Goal: Task Accomplishment & Management: Use online tool/utility

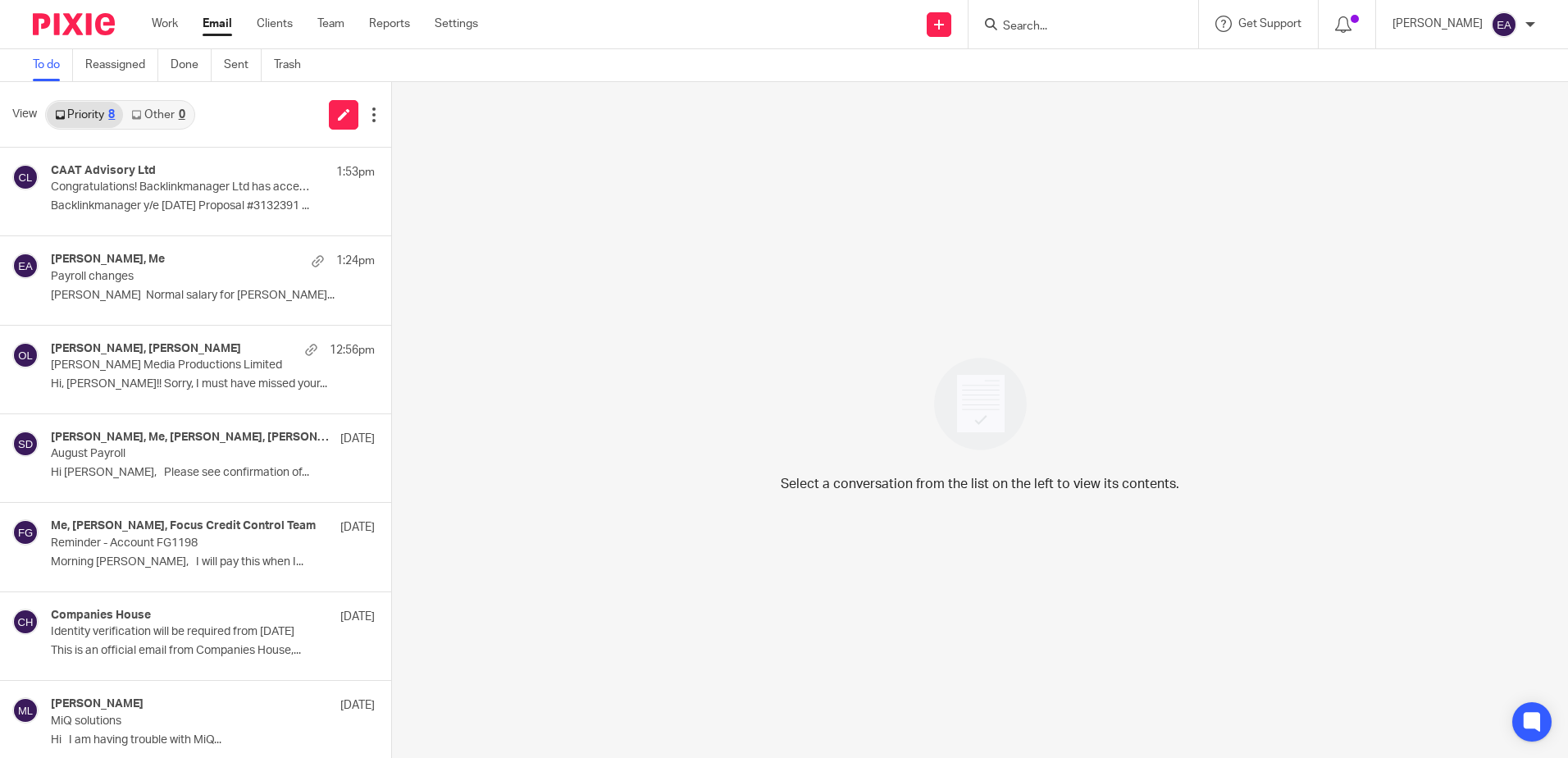
click at [1081, 26] on input "Search" at bounding box center [1075, 27] width 148 height 15
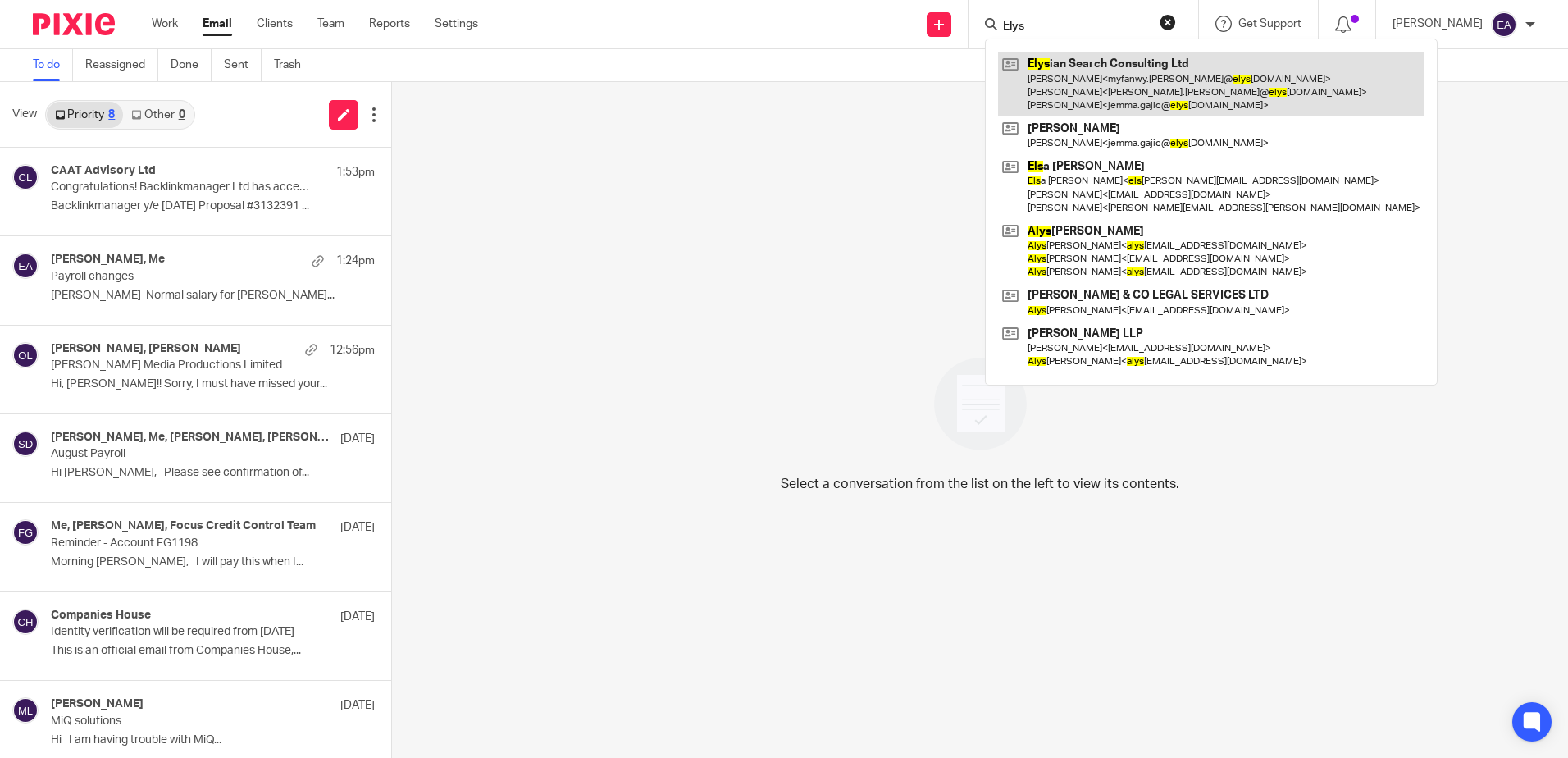
type input "Elys"
click at [1094, 81] on link at bounding box center [1211, 84] width 427 height 65
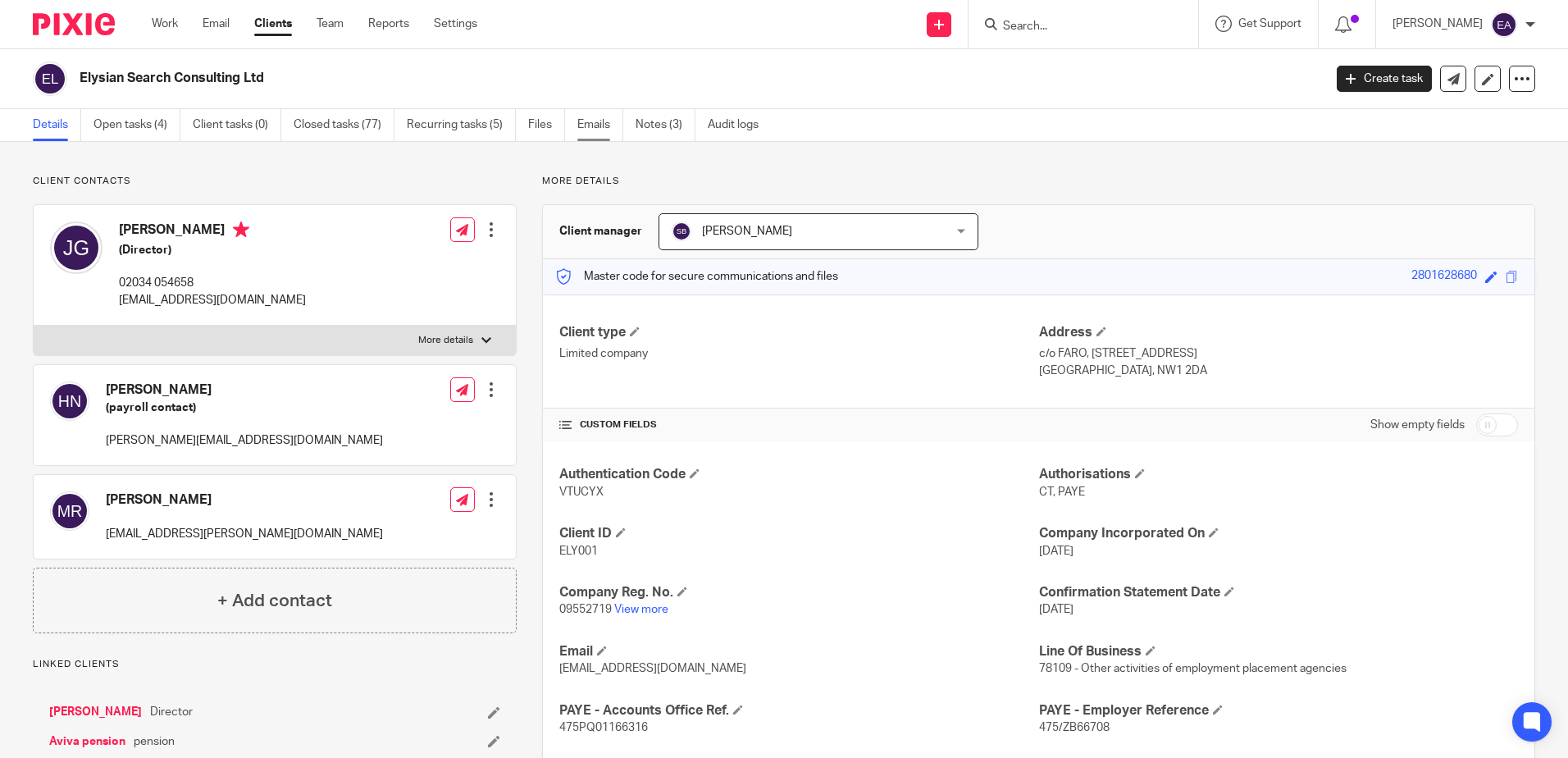
click at [596, 126] on link "Emails" at bounding box center [600, 125] width 46 height 32
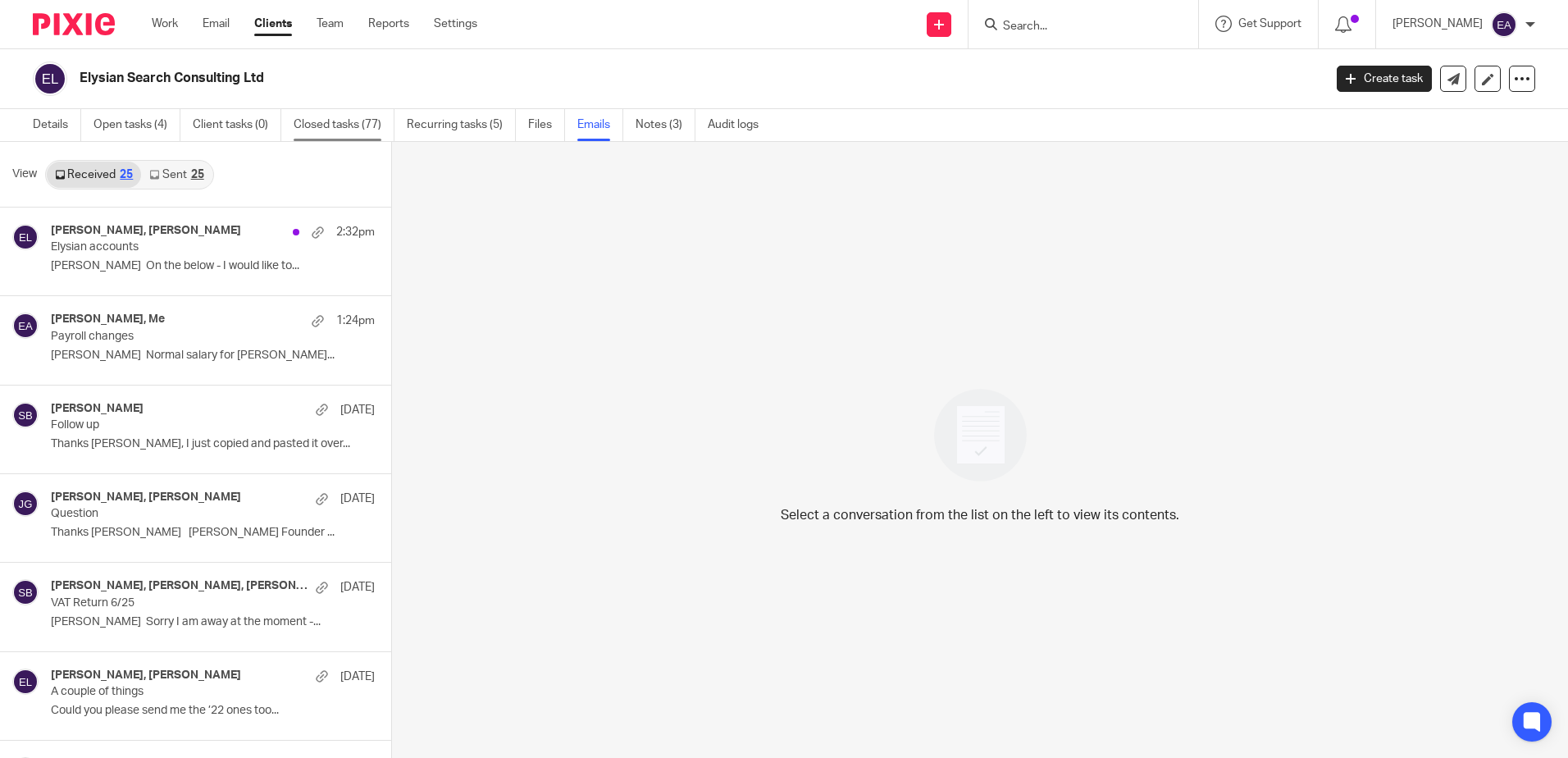
click at [339, 129] on link "Closed tasks (77)" at bounding box center [343, 125] width 101 height 32
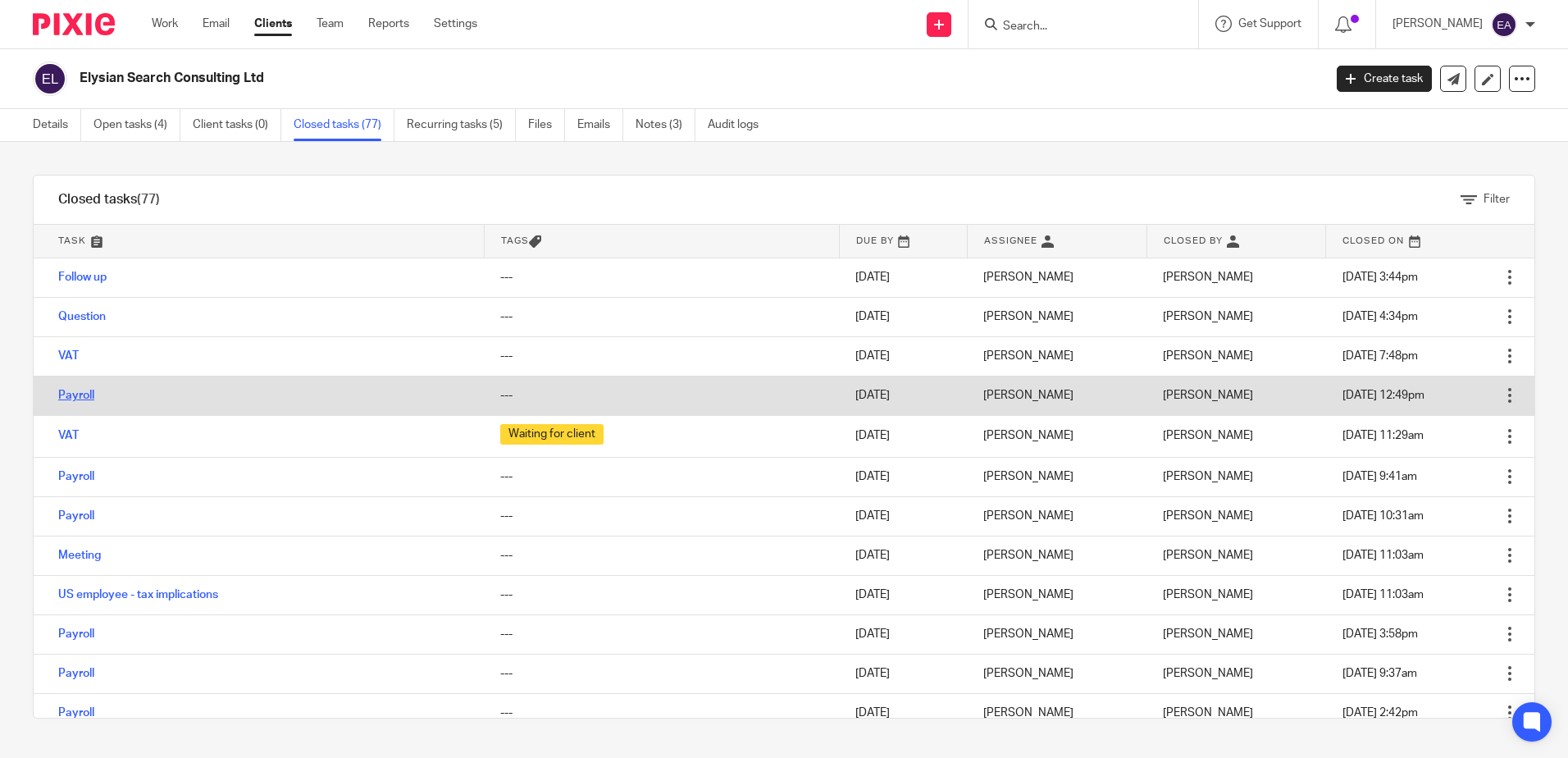
click at [84, 392] on link "Payroll" at bounding box center [76, 395] width 36 height 11
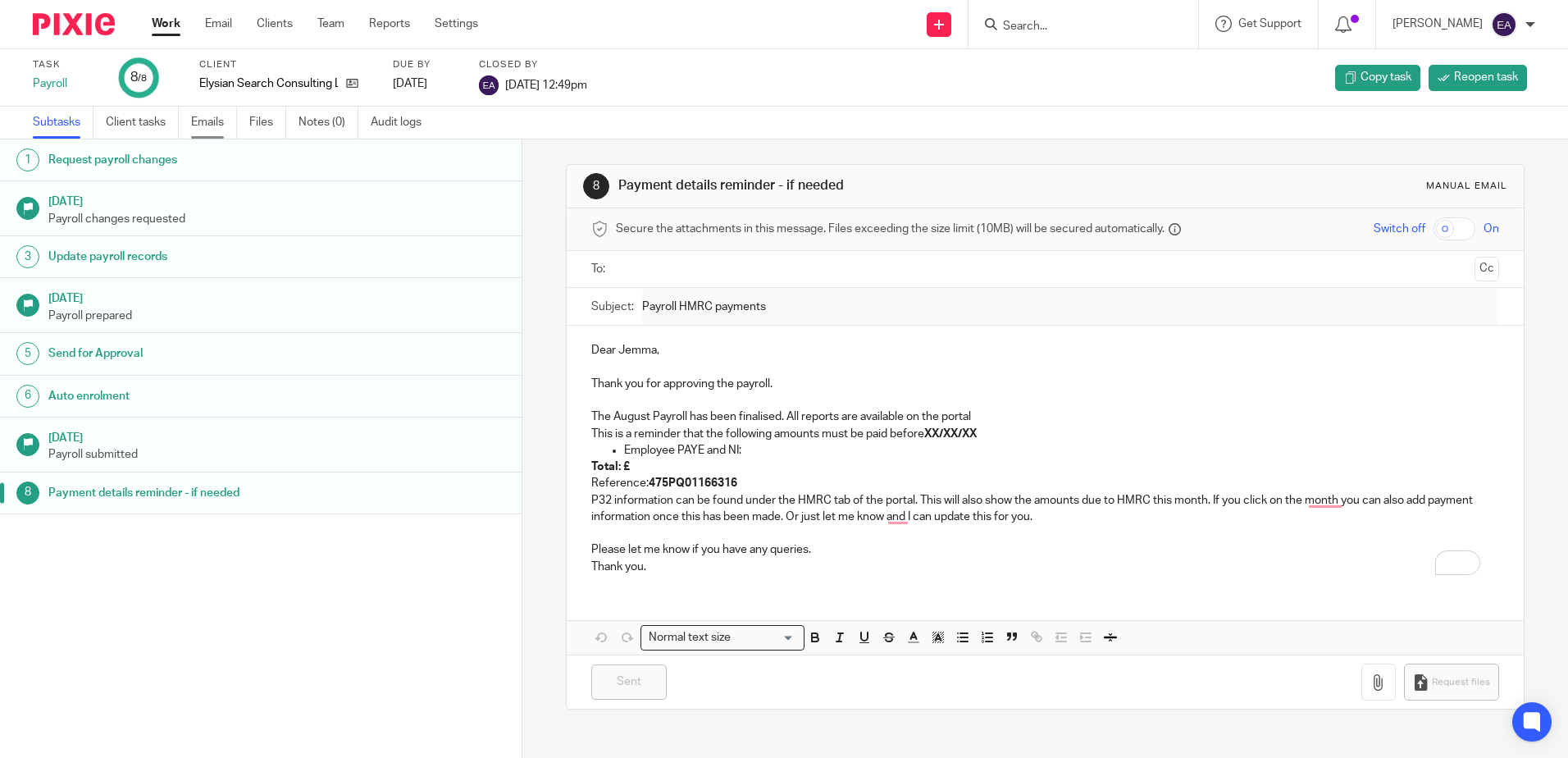
click at [212, 122] on link "Emails" at bounding box center [214, 122] width 46 height 32
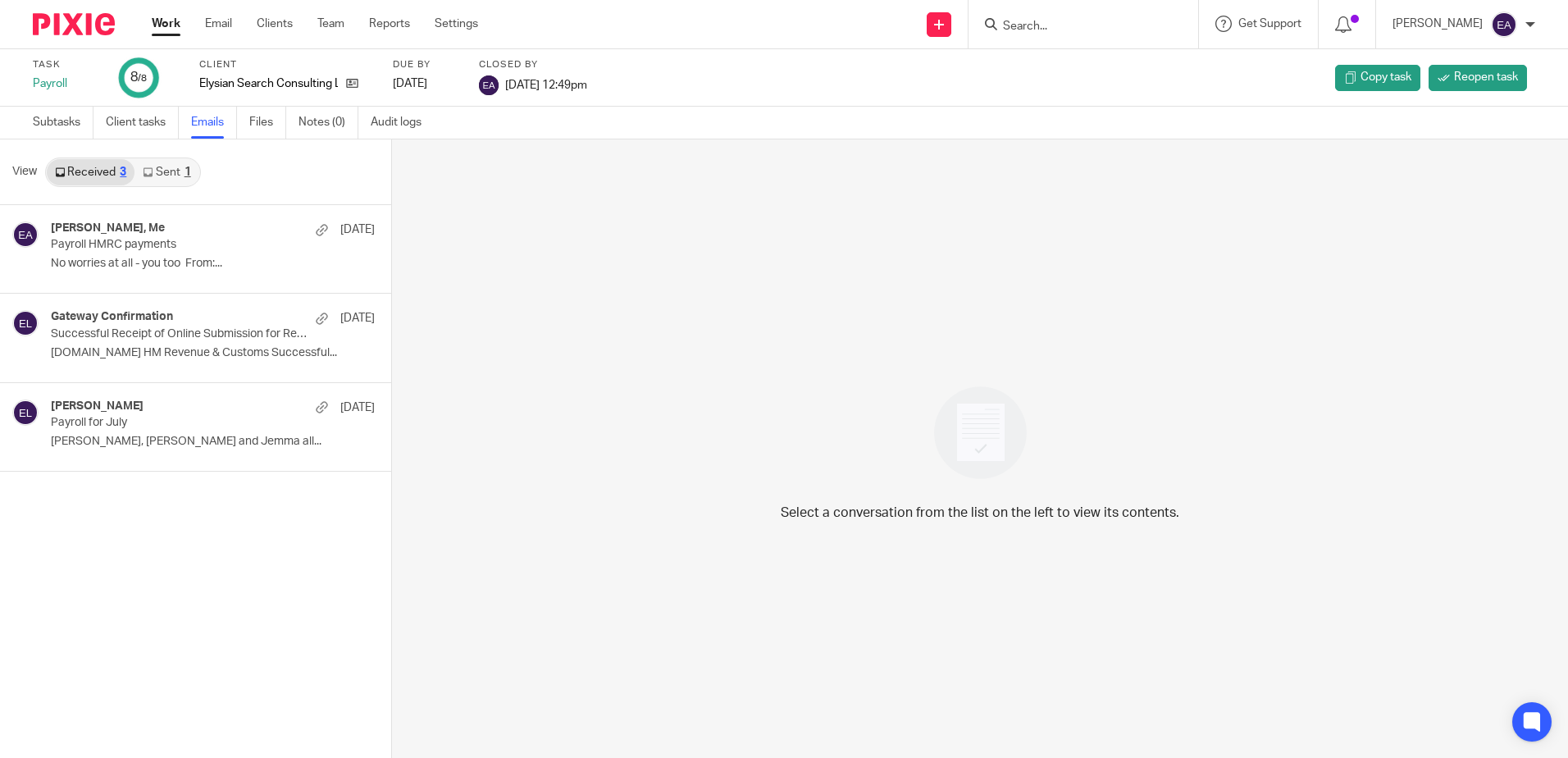
click at [173, 173] on link "Sent 1" at bounding box center [166, 172] width 64 height 26
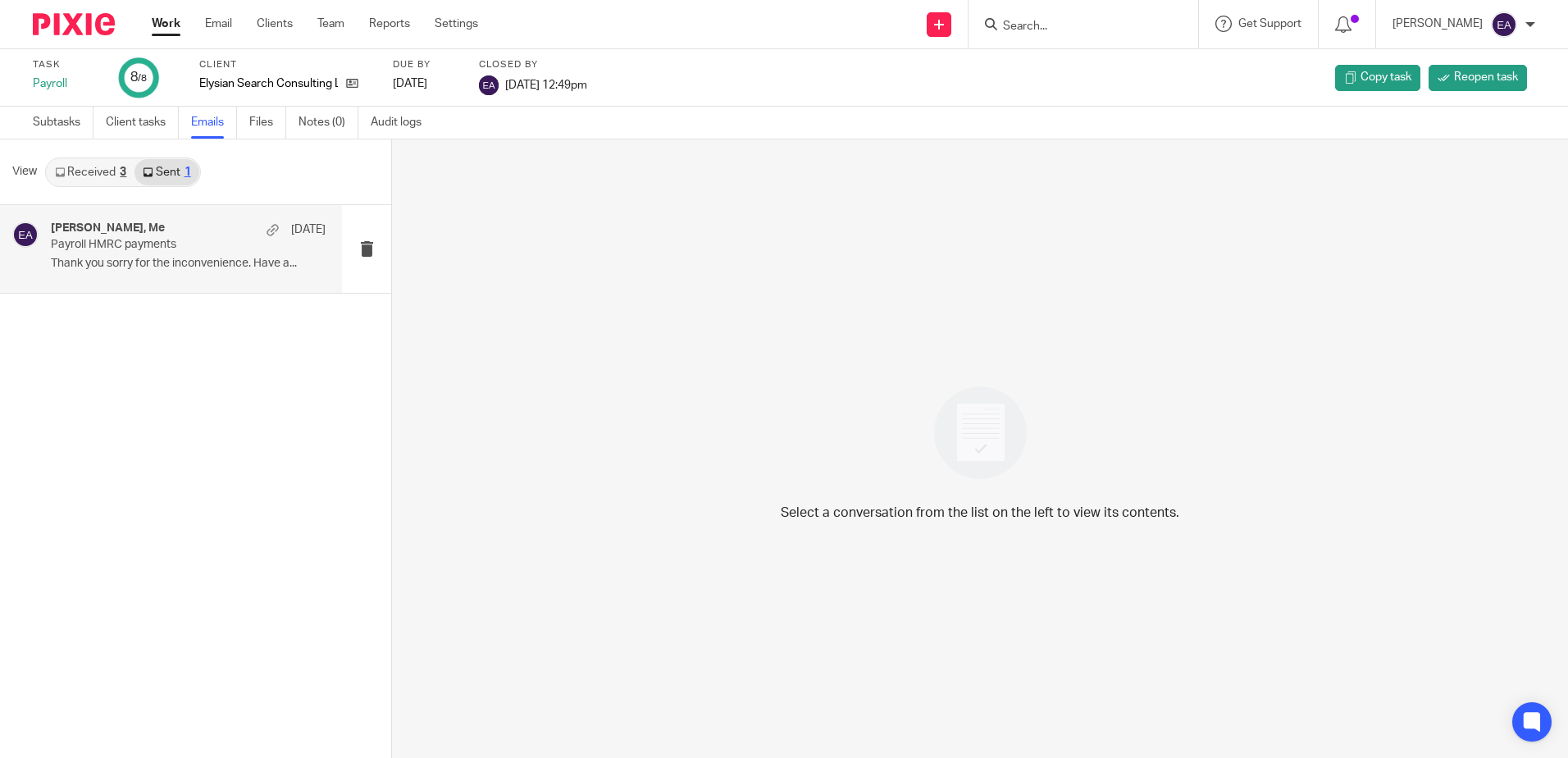
click at [204, 271] on p "Thank you sorry for the inconvenience. Have a..." at bounding box center [188, 264] width 274 height 14
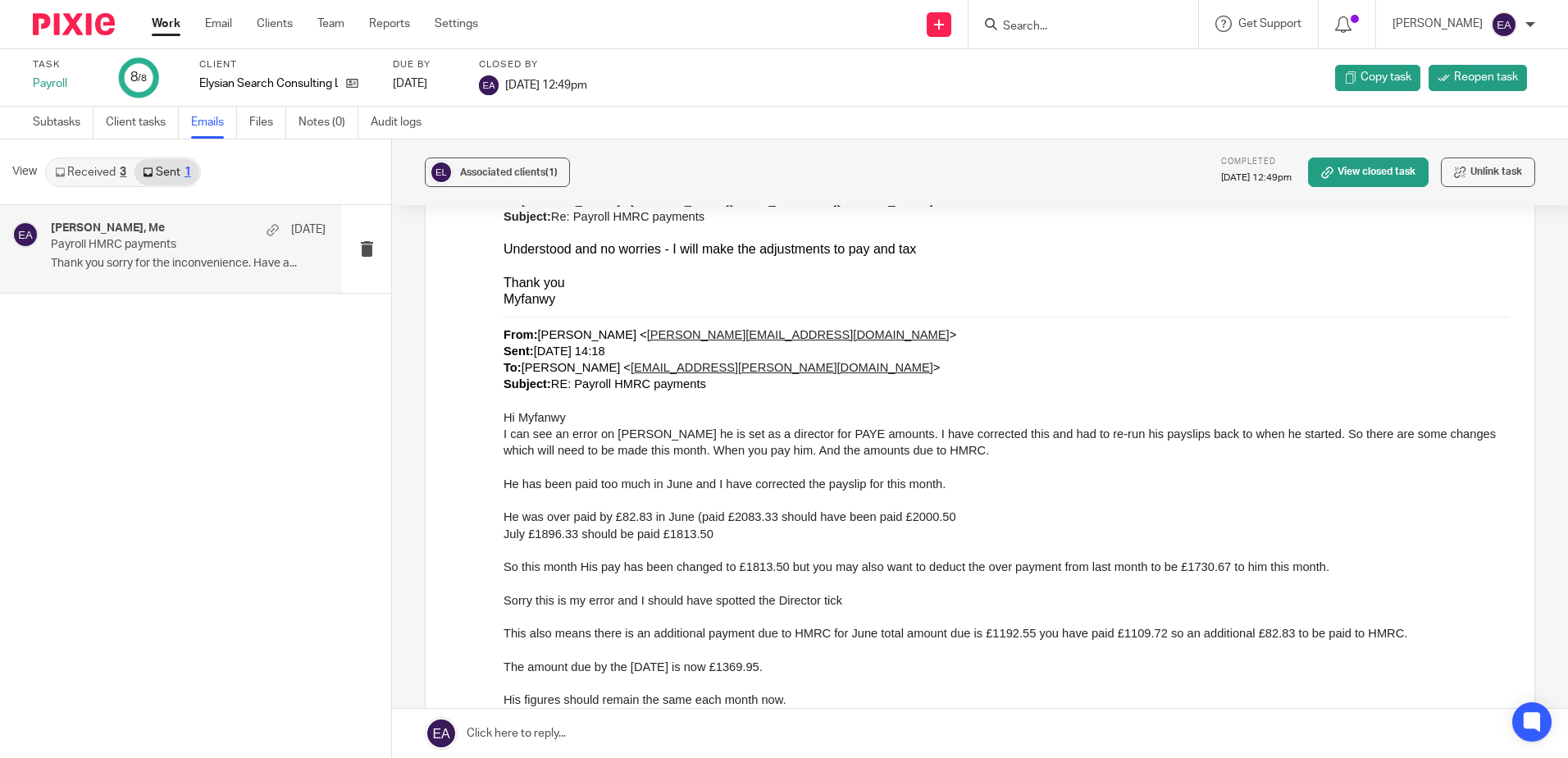
scroll to position [1231, 0]
click at [357, 81] on icon at bounding box center [352, 83] width 12 height 12
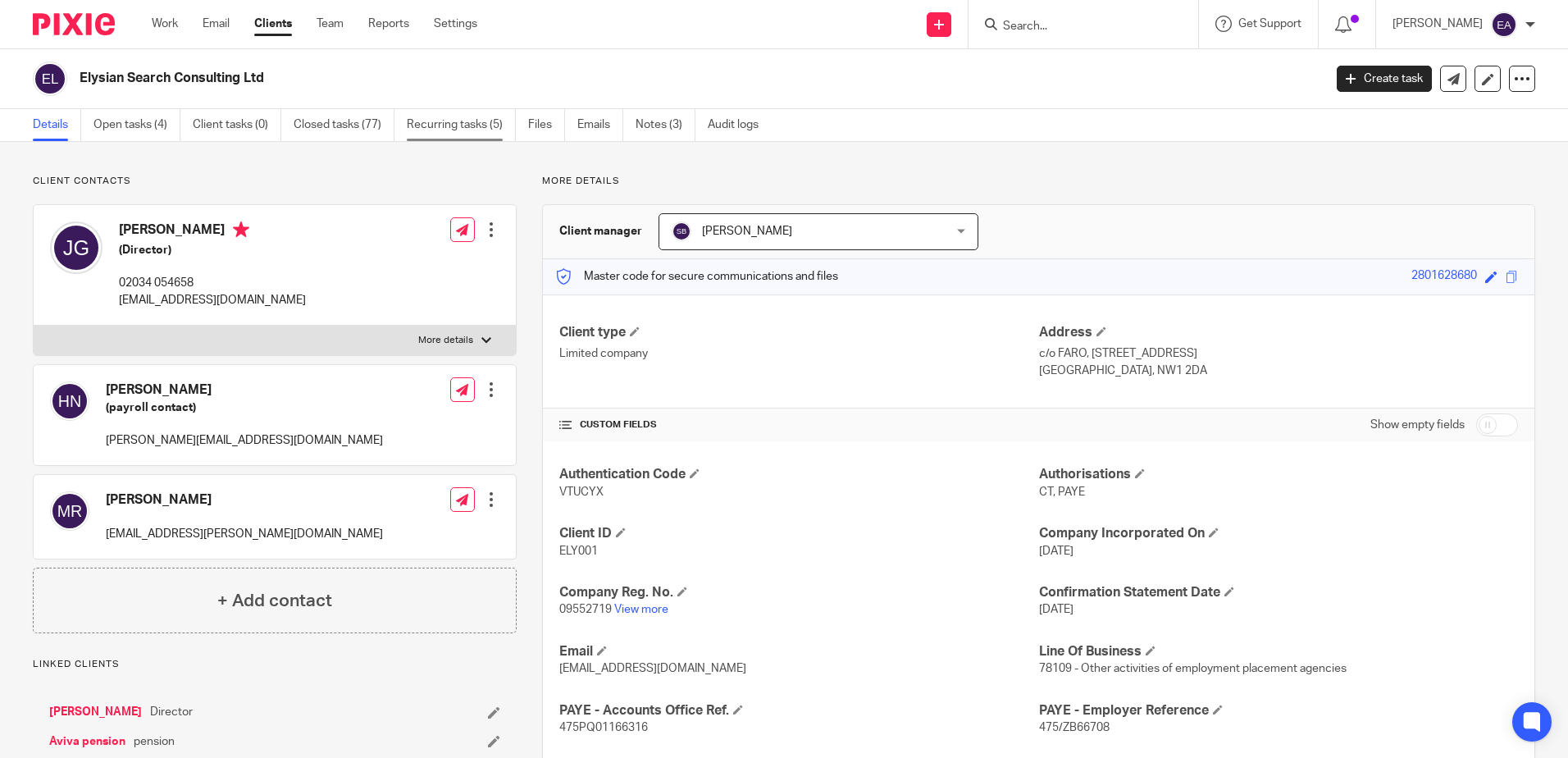
click at [459, 121] on link "Recurring tasks (5)" at bounding box center [461, 125] width 109 height 32
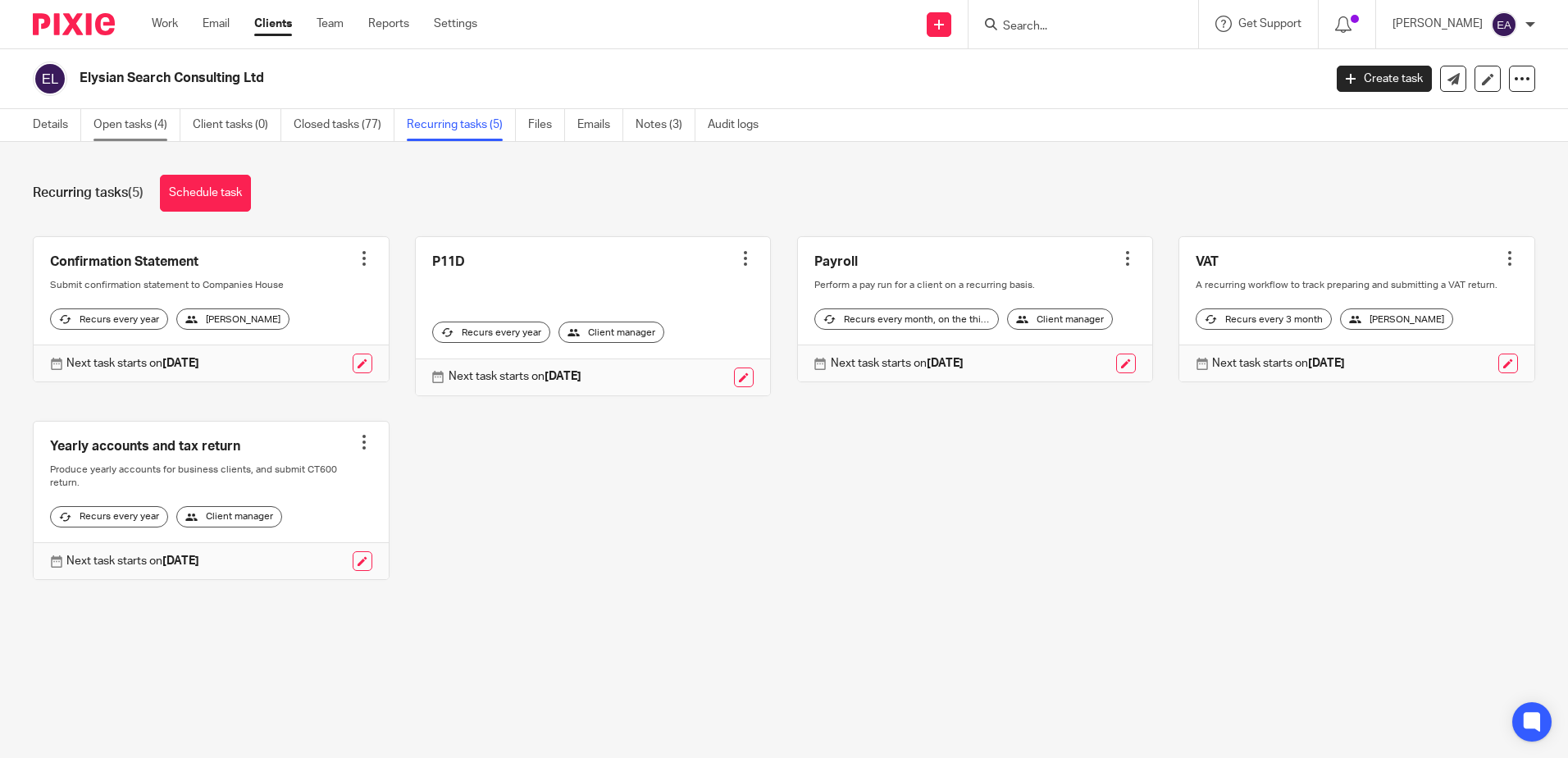
click at [120, 126] on link "Open tasks (4)" at bounding box center [136, 125] width 87 height 32
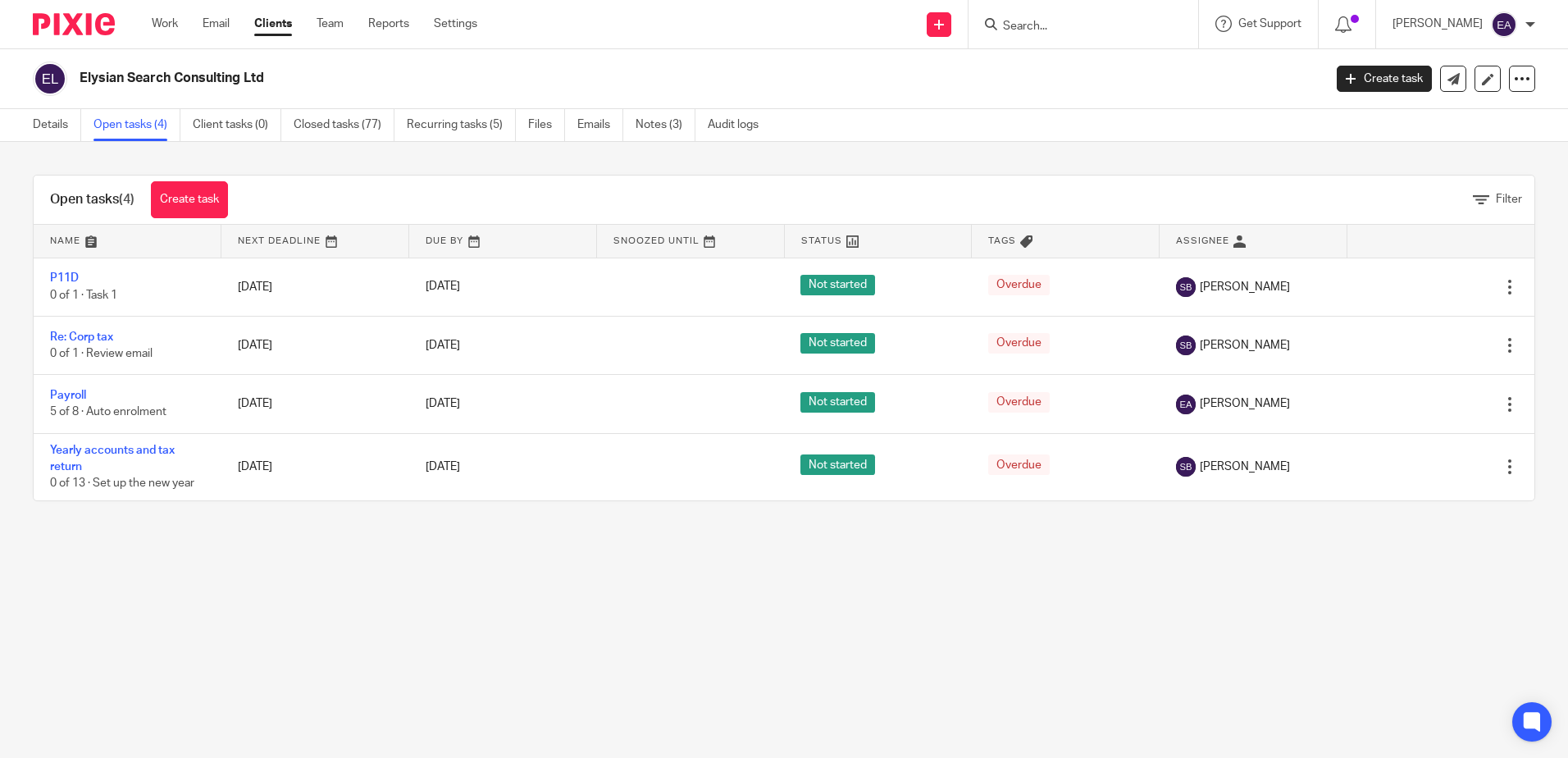
click at [338, 123] on link "Closed tasks (77)" at bounding box center [343, 125] width 101 height 32
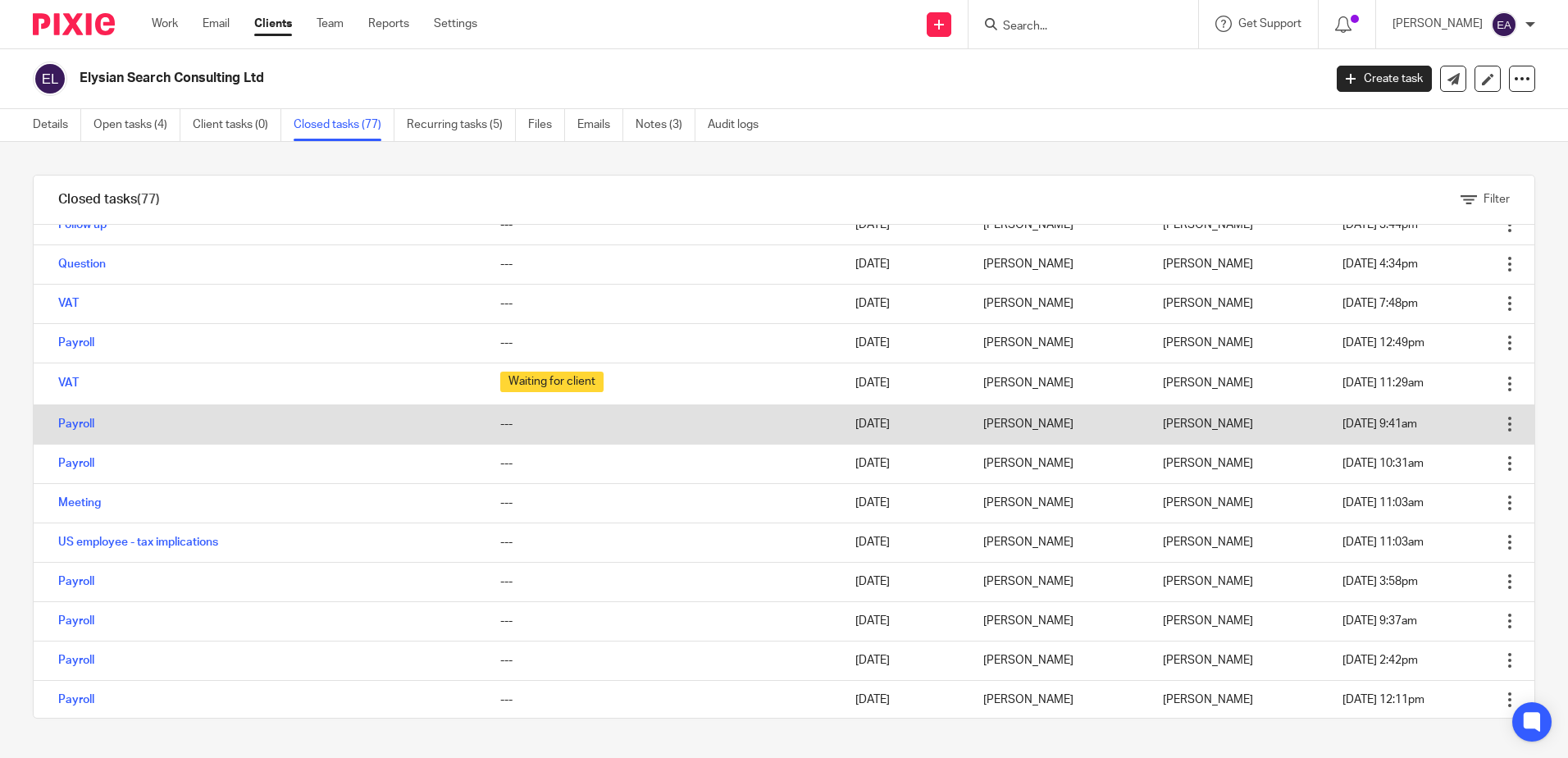
scroll to position [82, 0]
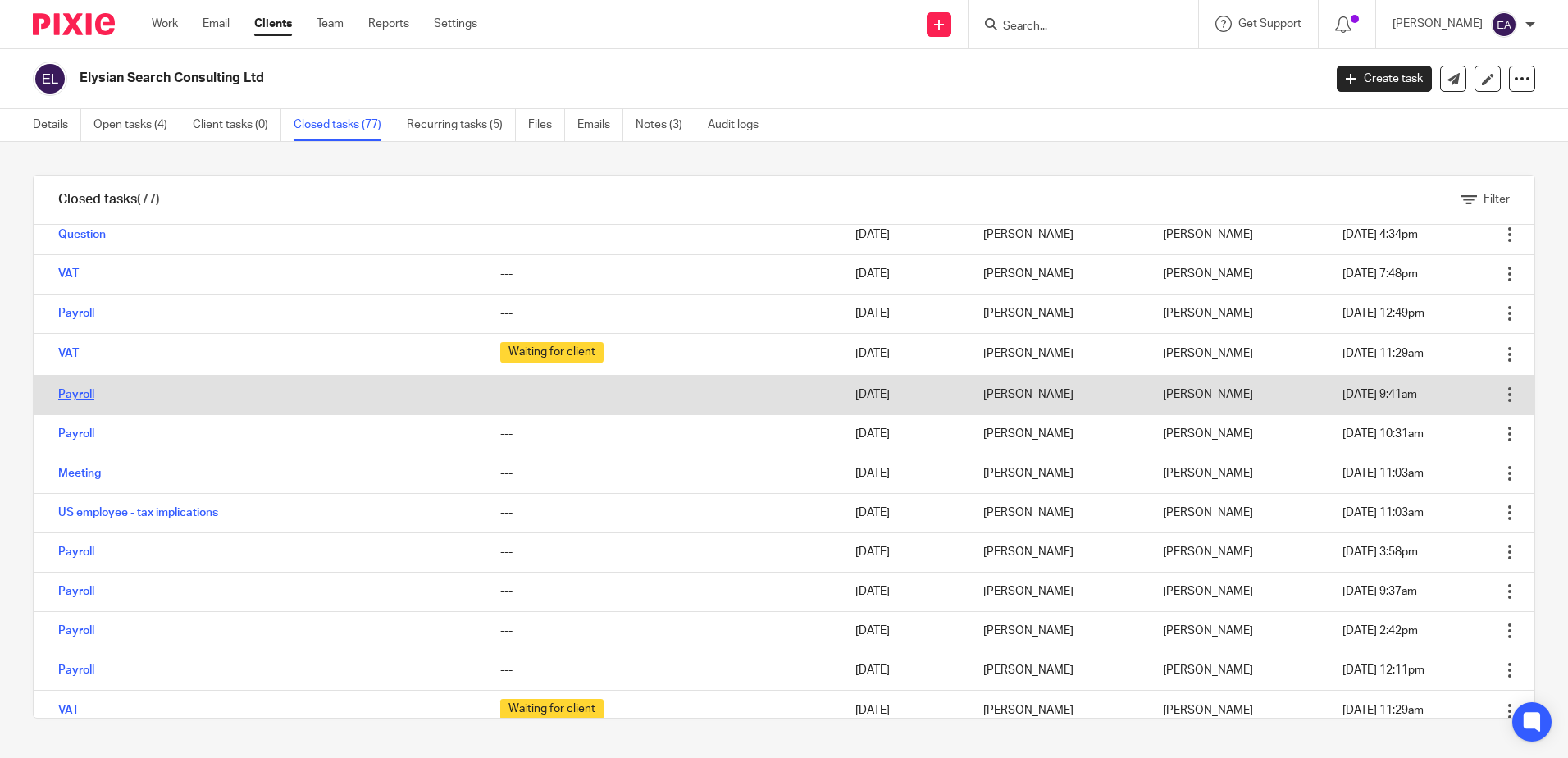
click at [87, 394] on link "Payroll" at bounding box center [76, 394] width 36 height 11
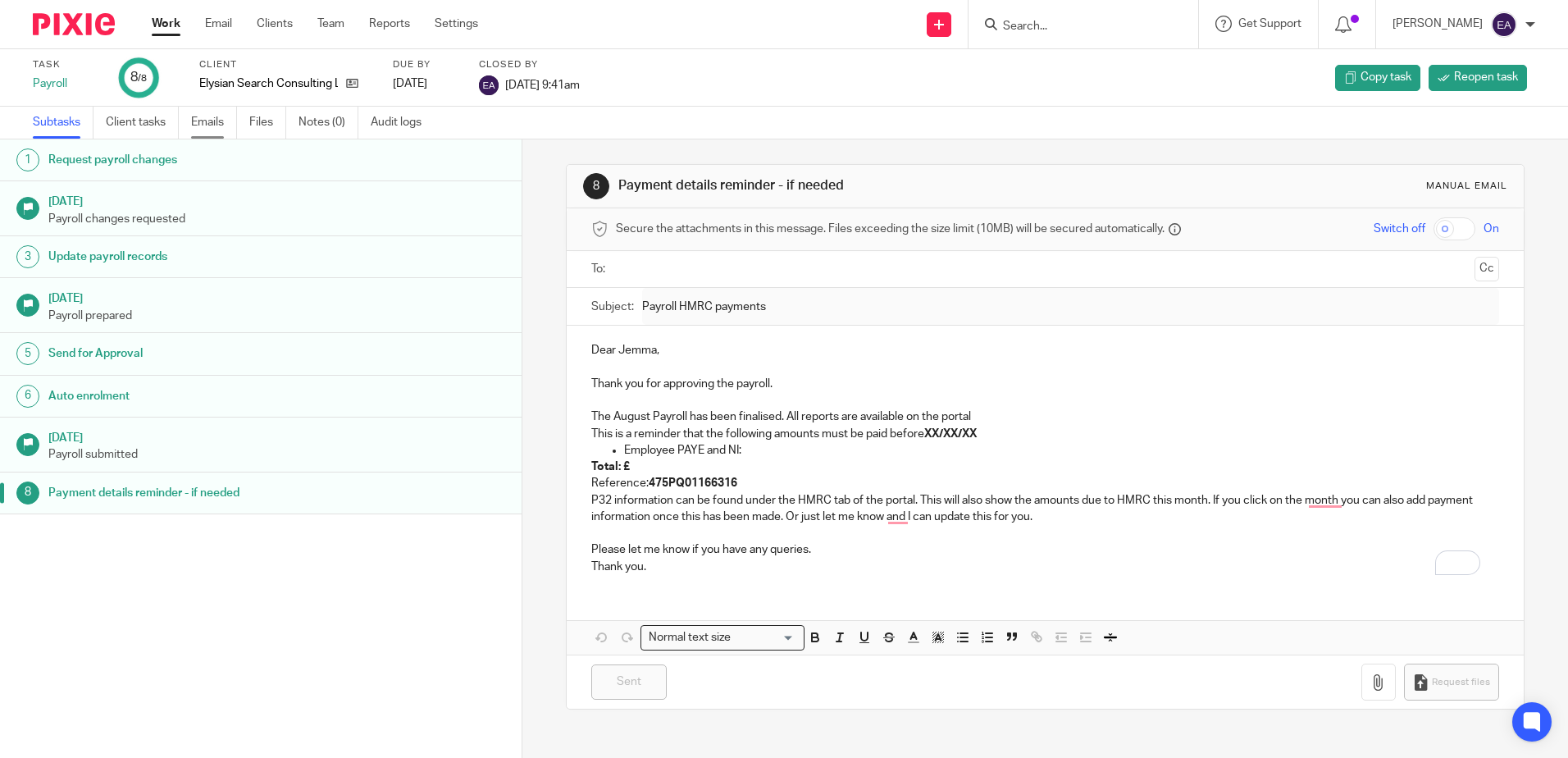
click at [210, 119] on link "Emails" at bounding box center [214, 122] width 46 height 32
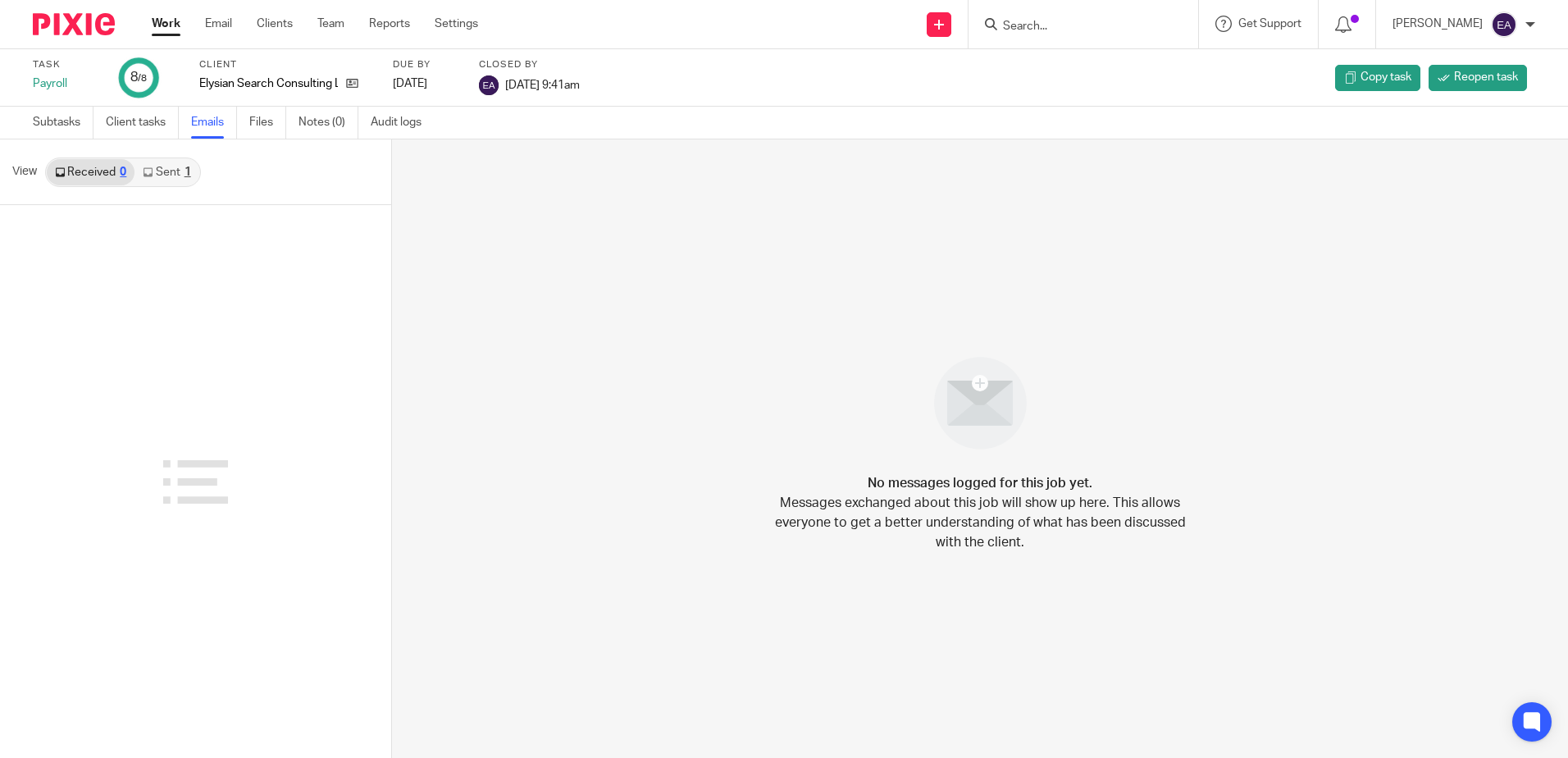
click at [182, 163] on link "Sent 1" at bounding box center [166, 172] width 64 height 26
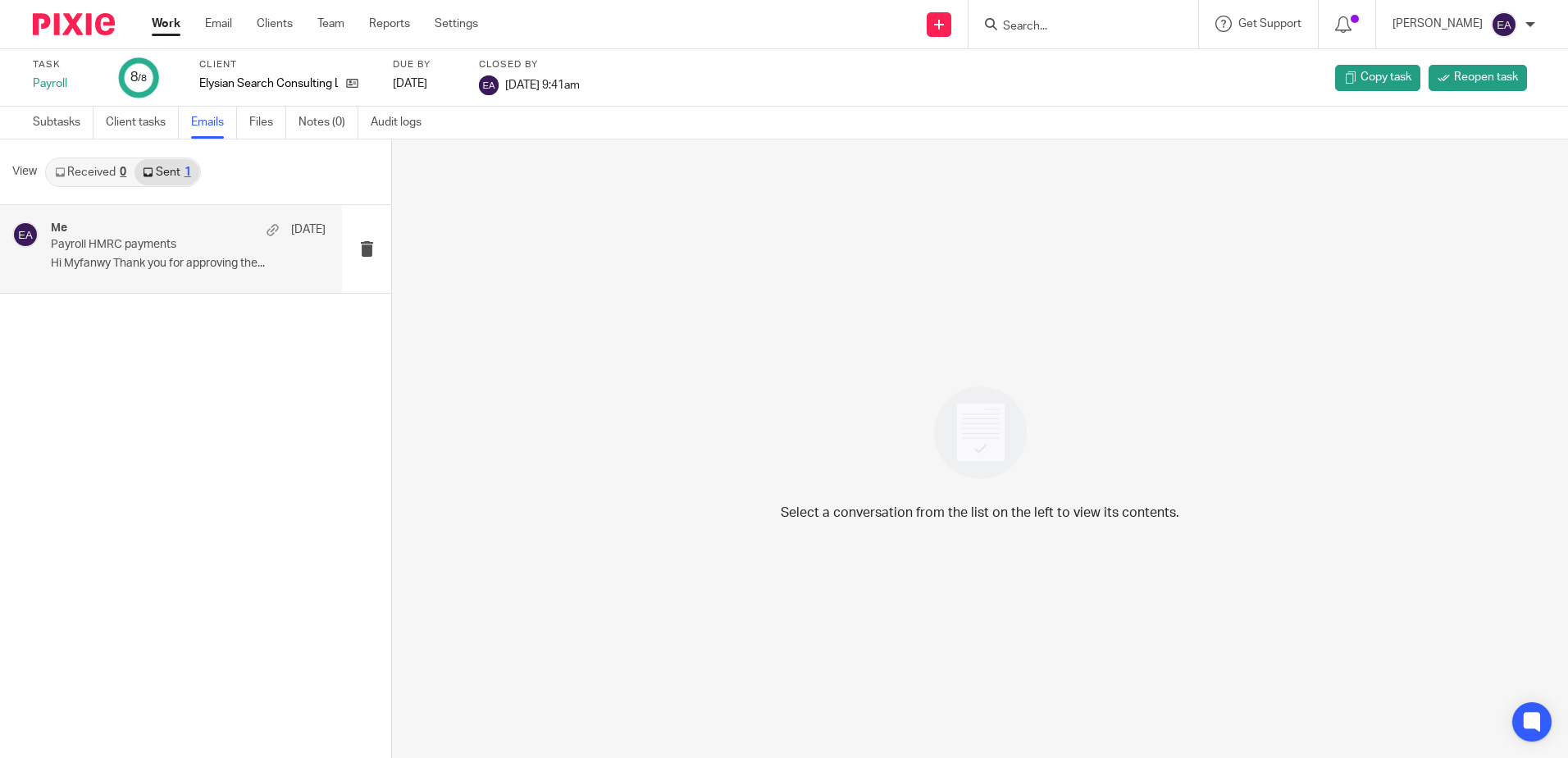
click at [221, 266] on p "Hi Myfanwy Thank you for approving the..." at bounding box center [188, 264] width 274 height 14
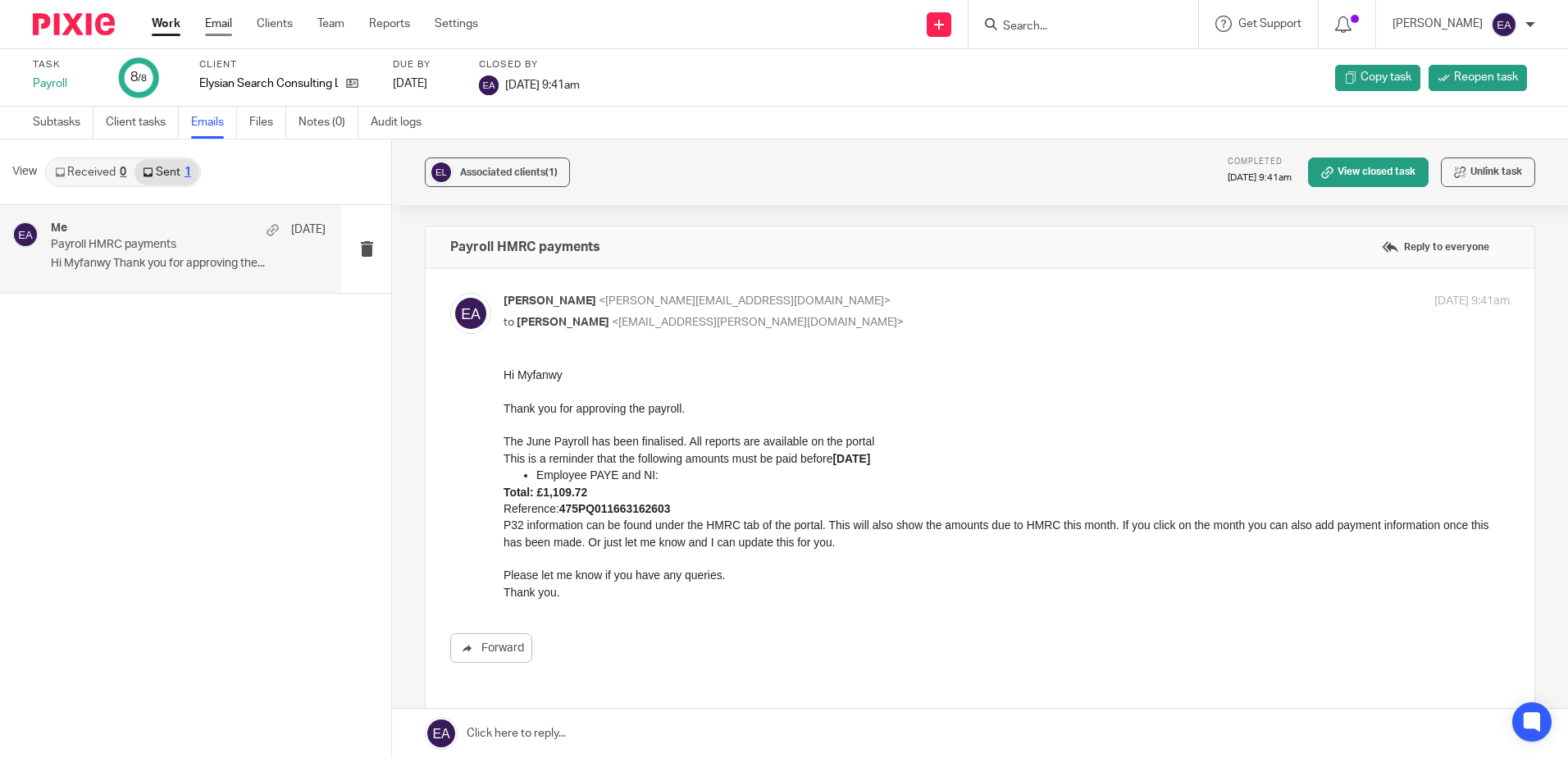
click at [206, 21] on link "Email" at bounding box center [219, 24] width 27 height 17
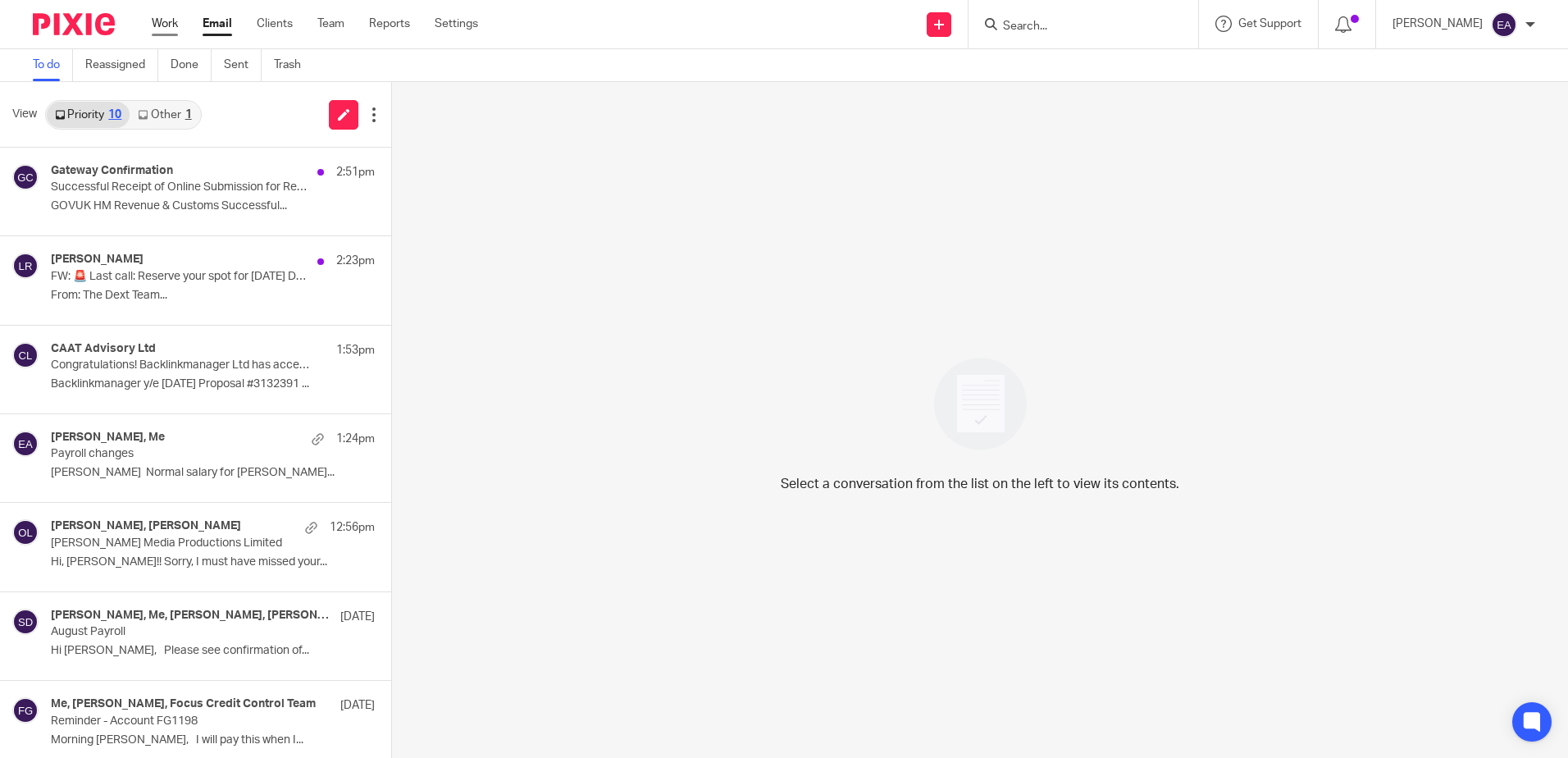
click at [175, 24] on link "Work" at bounding box center [165, 24] width 26 height 17
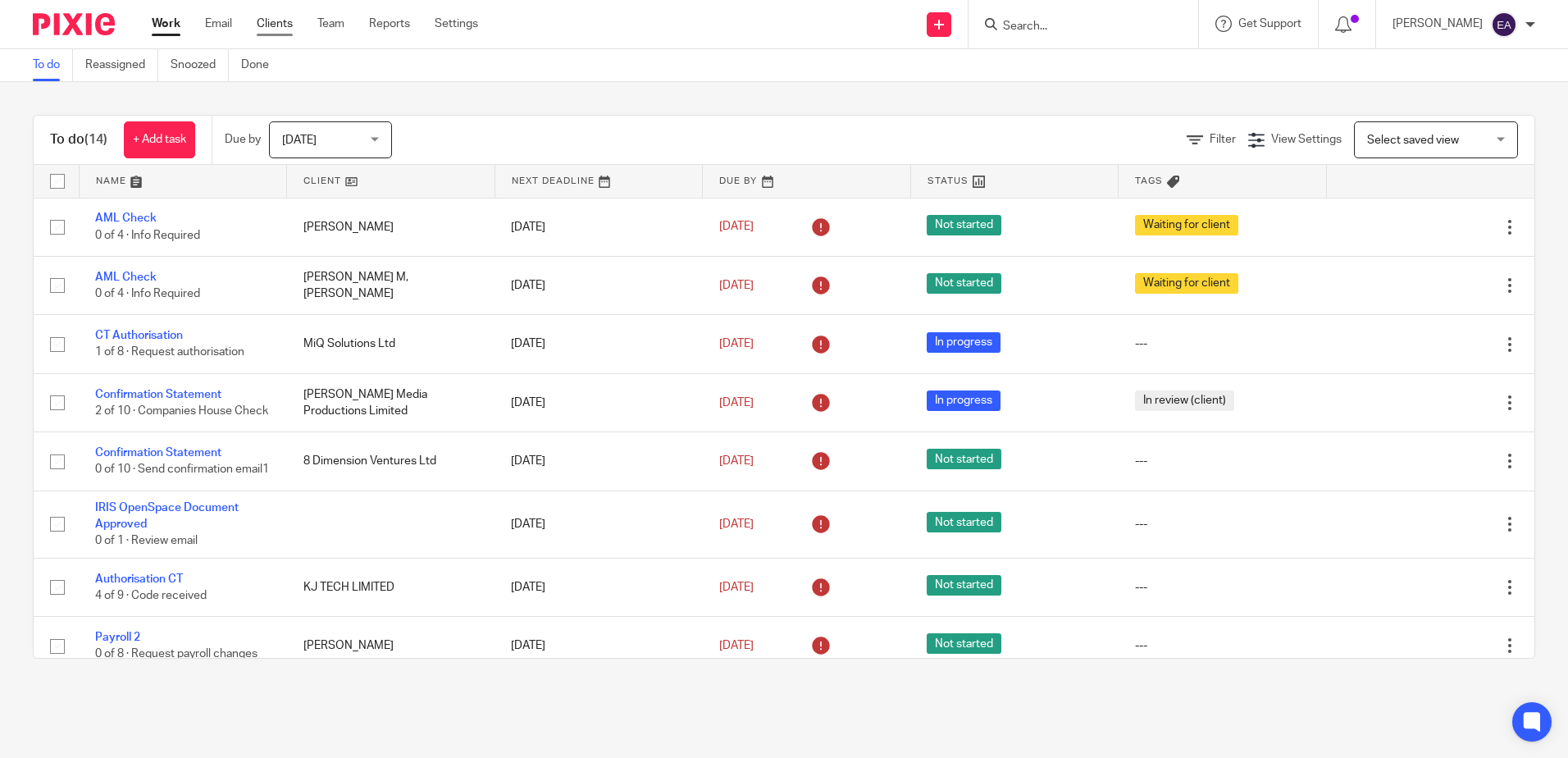
click at [276, 18] on link "Clients" at bounding box center [274, 24] width 36 height 17
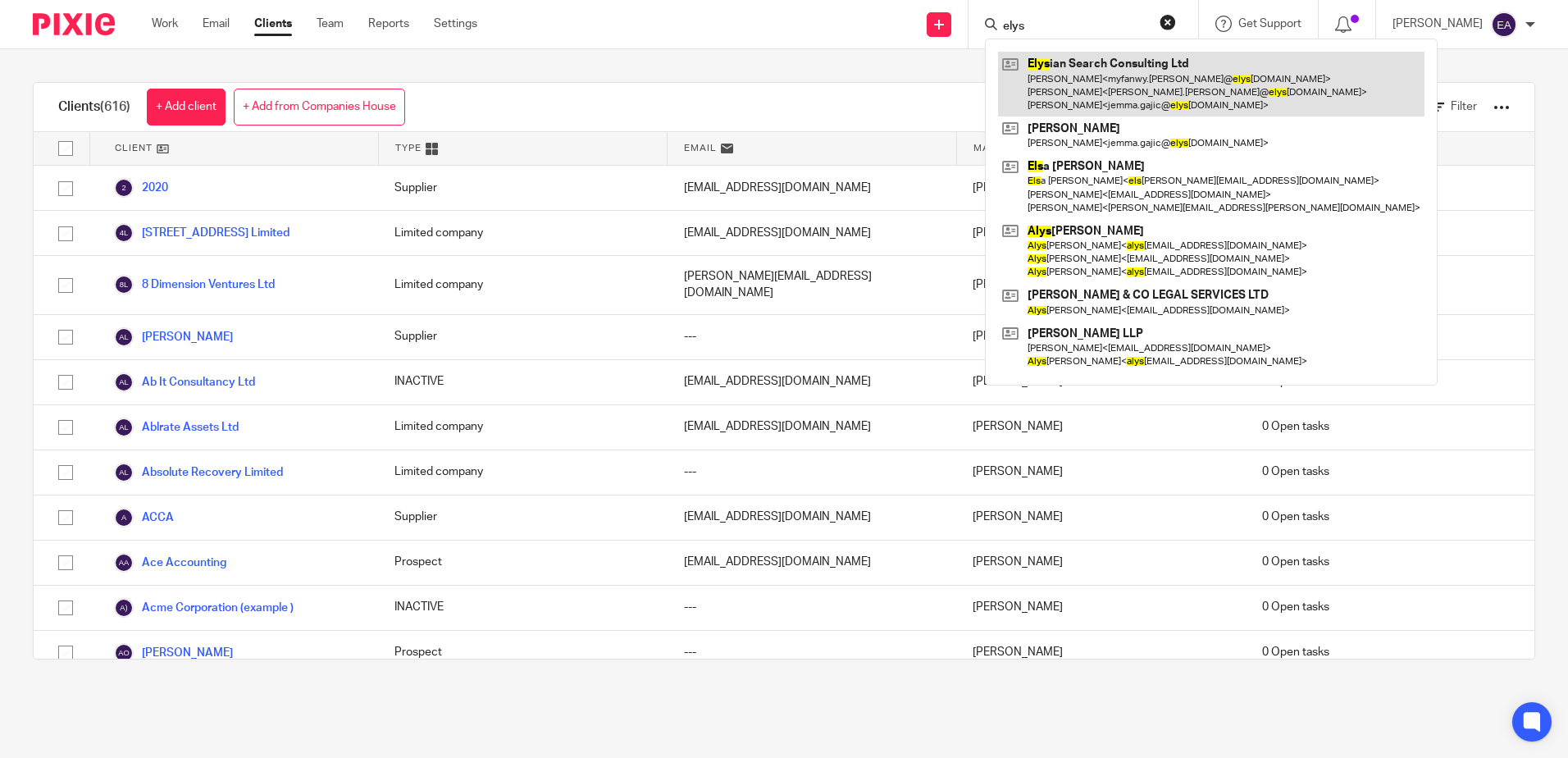
type input "elys"
click at [1176, 85] on link at bounding box center [1211, 84] width 427 height 65
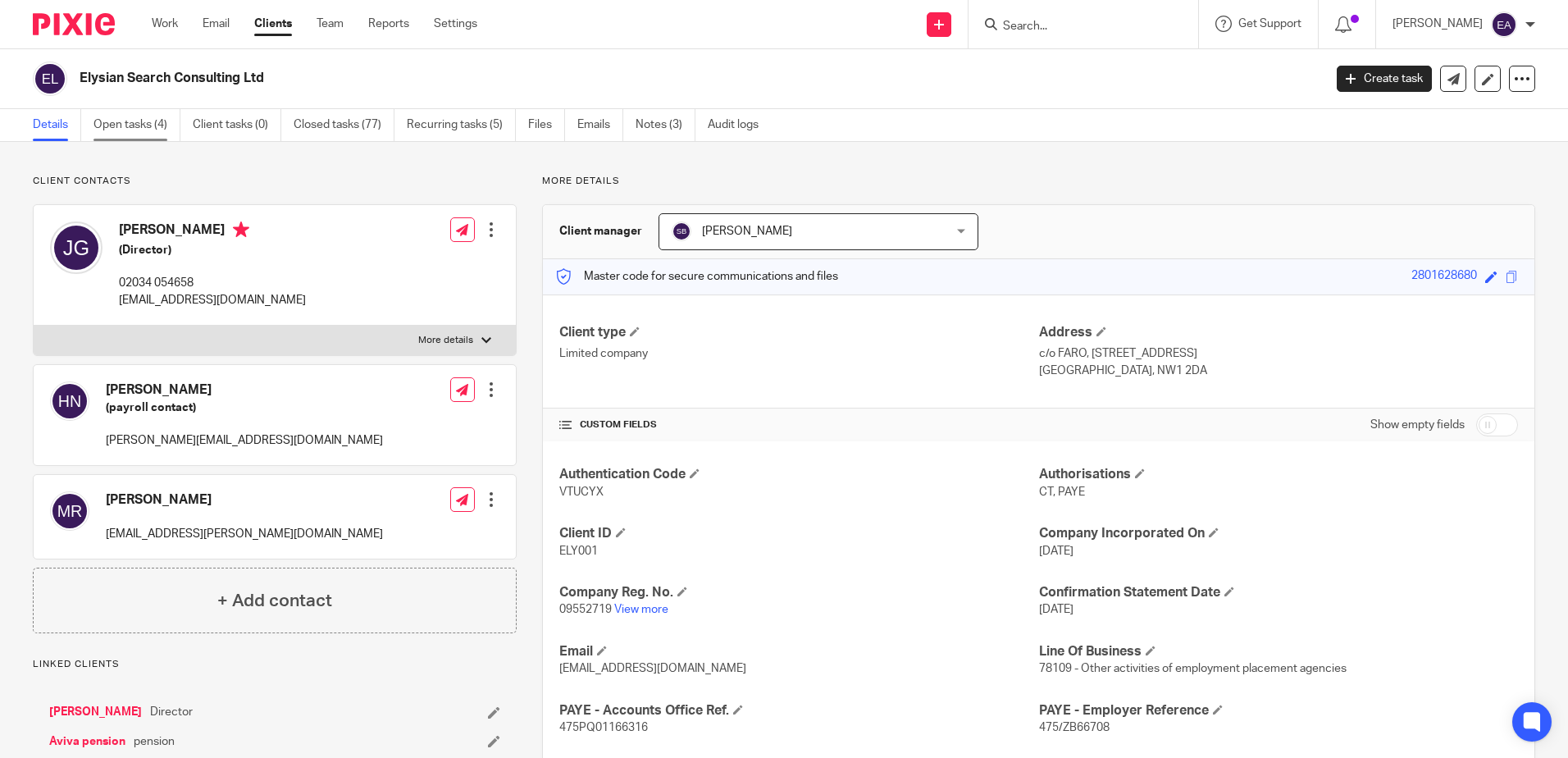
click at [131, 125] on link "Open tasks (4)" at bounding box center [136, 125] width 87 height 32
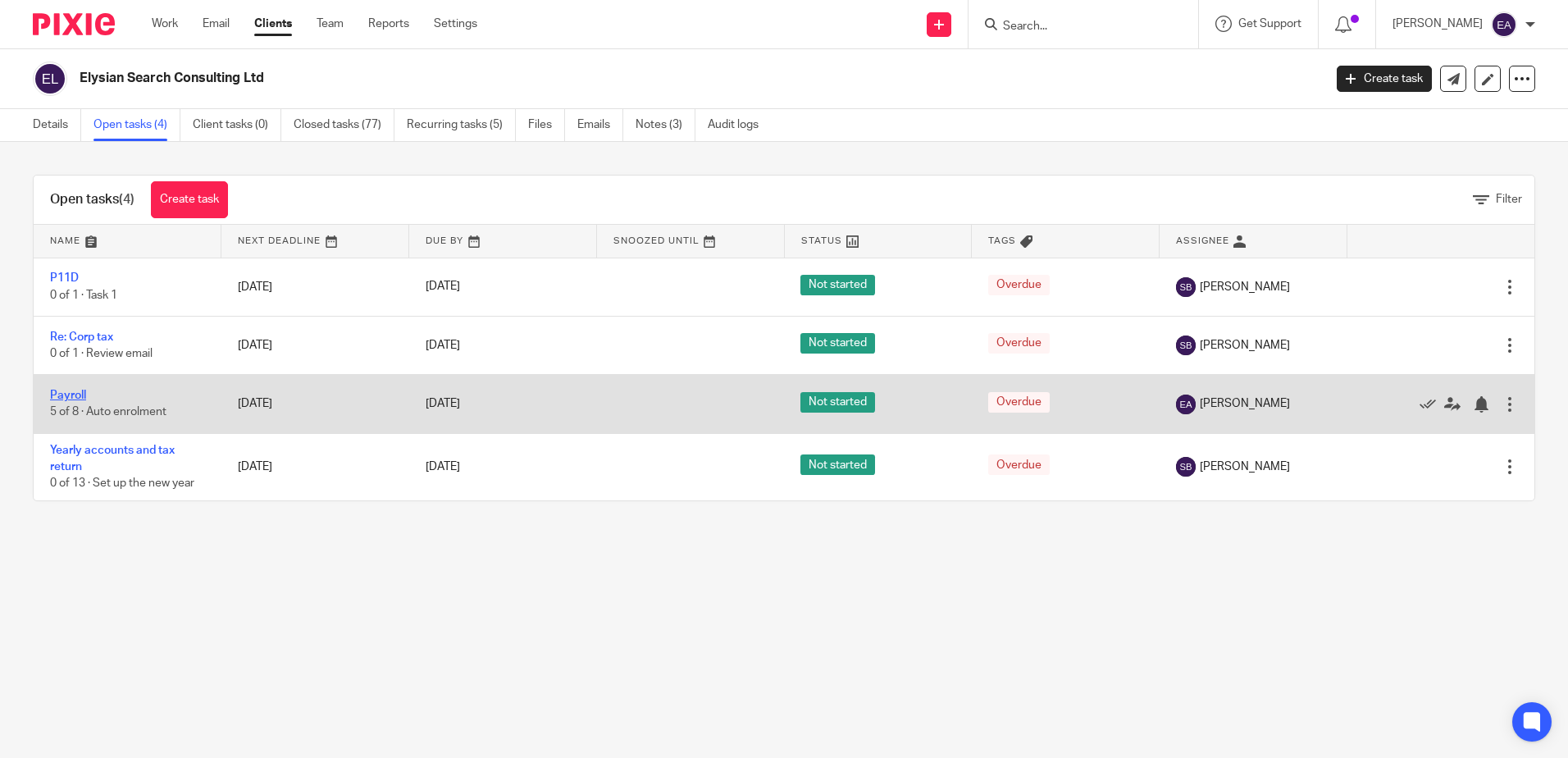
click at [65, 396] on link "Payroll" at bounding box center [67, 395] width 36 height 11
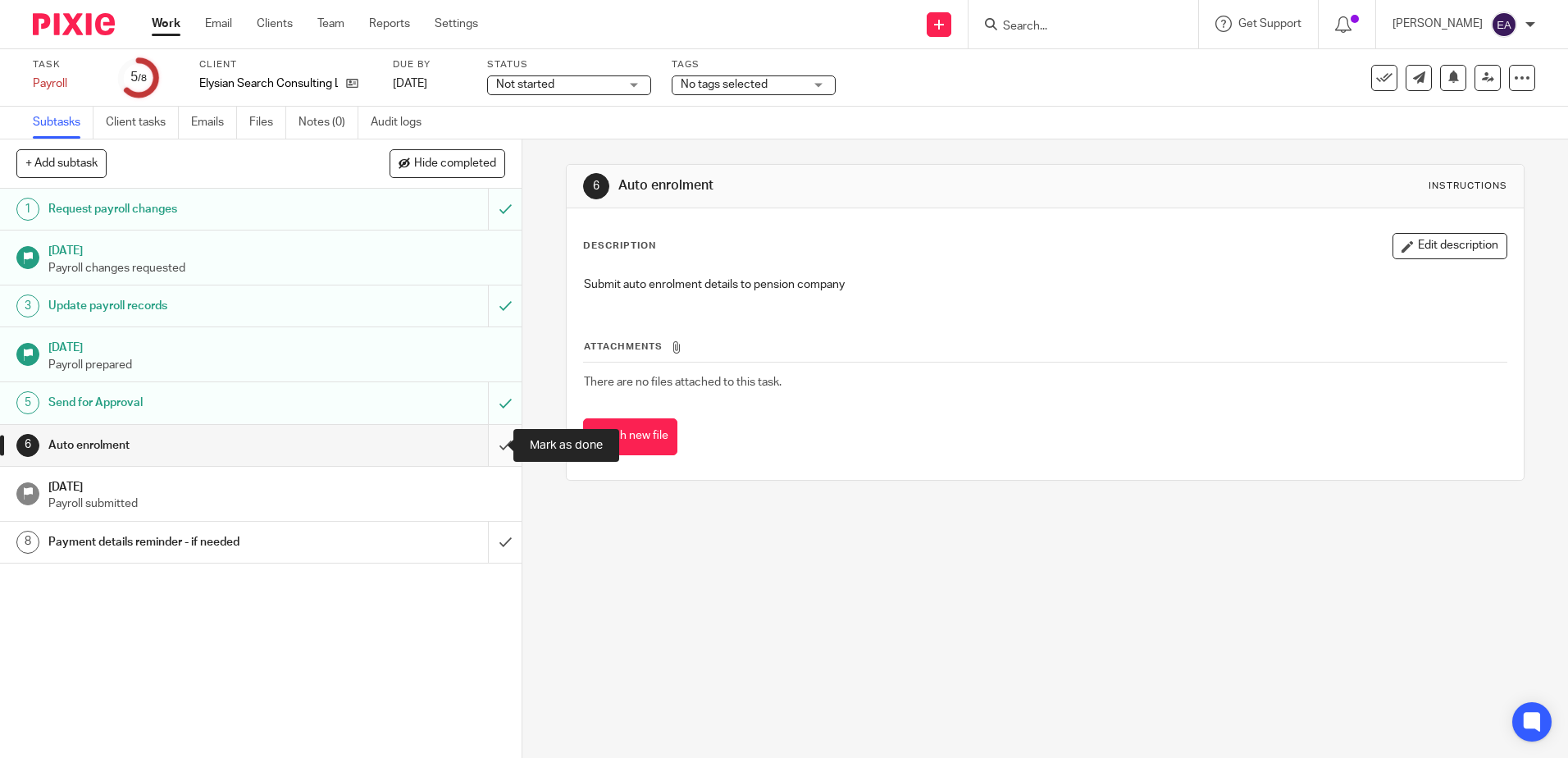
click at [489, 442] on input "submit" at bounding box center [260, 445] width 522 height 41
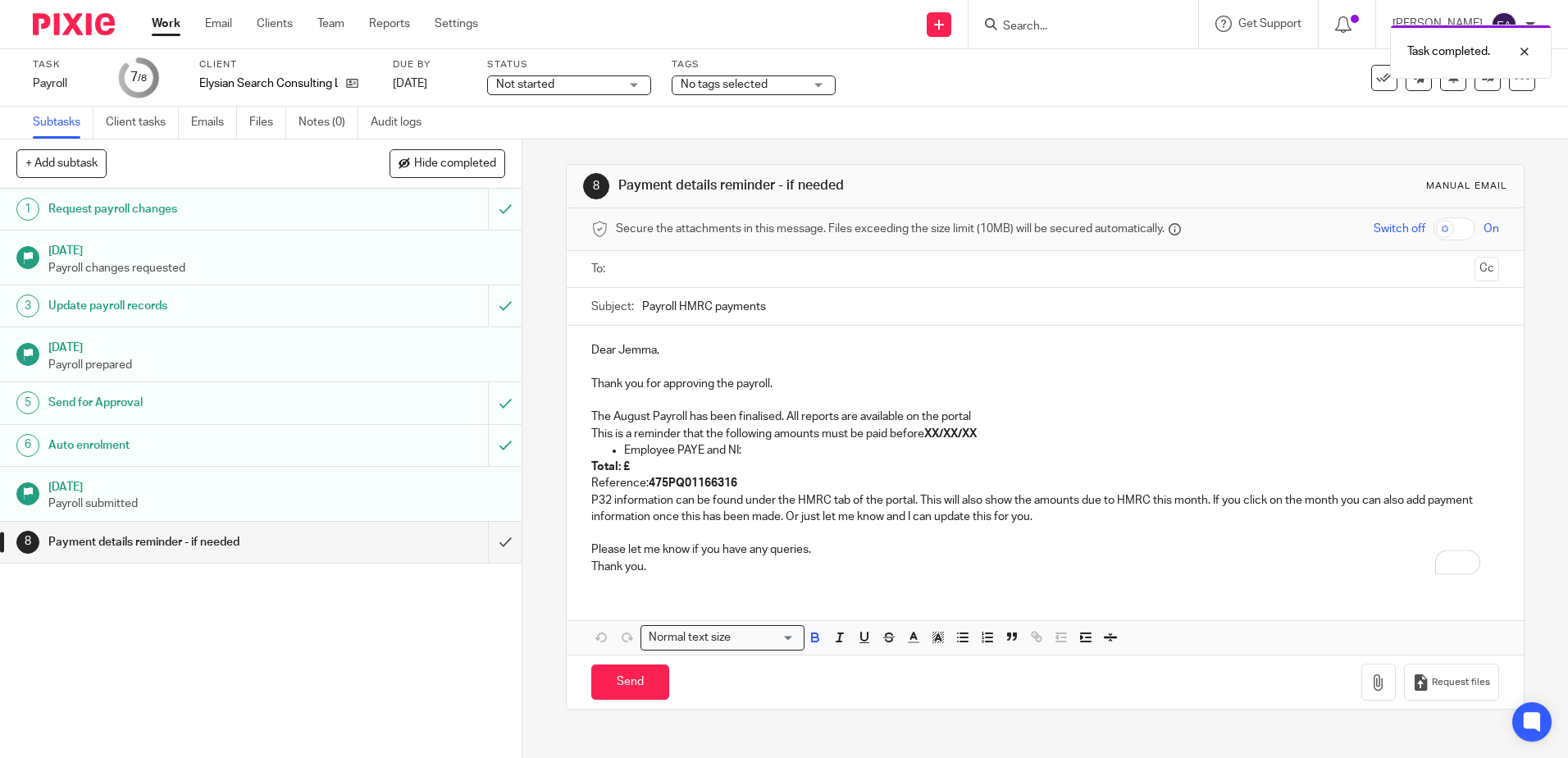
click at [646, 469] on p "Total: £" at bounding box center [1045, 467] width 907 height 17
click at [646, 462] on p "Total: £" at bounding box center [1045, 467] width 907 height 17
click at [752, 476] on p "Reference: 475PQ01166316" at bounding box center [1045, 483] width 907 height 17
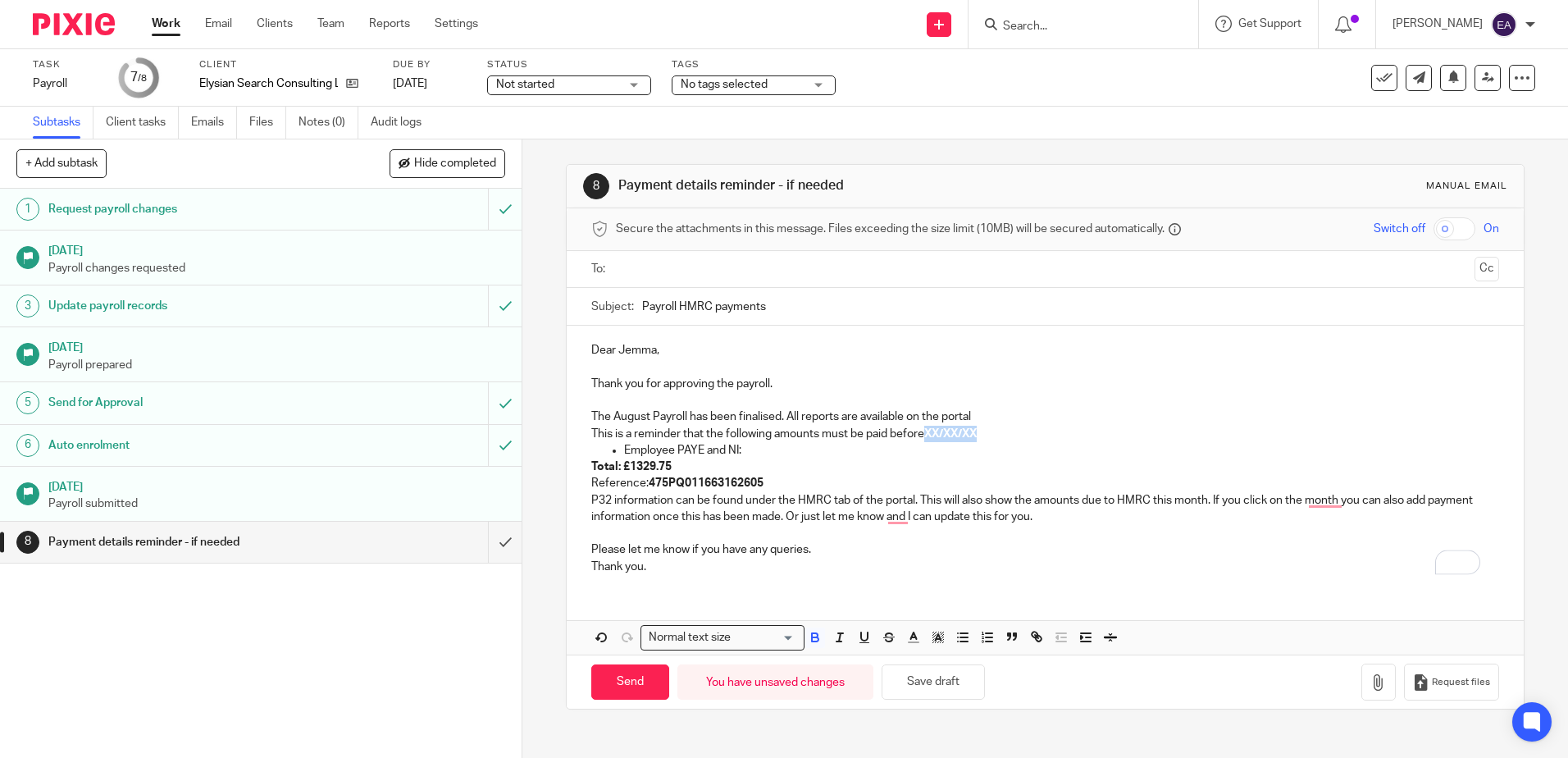
drag, startPoint x: 993, startPoint y: 435, endPoint x: 944, endPoint y: 429, distance: 49.4
click at [928, 441] on p "This is a reminder that the following amounts must be paid before XX/XX/XX" at bounding box center [1045, 434] width 907 height 17
click at [592, 499] on p "P32 information can be found under the HMRC tab of the portal. This will also s…" at bounding box center [1045, 509] width 907 height 33
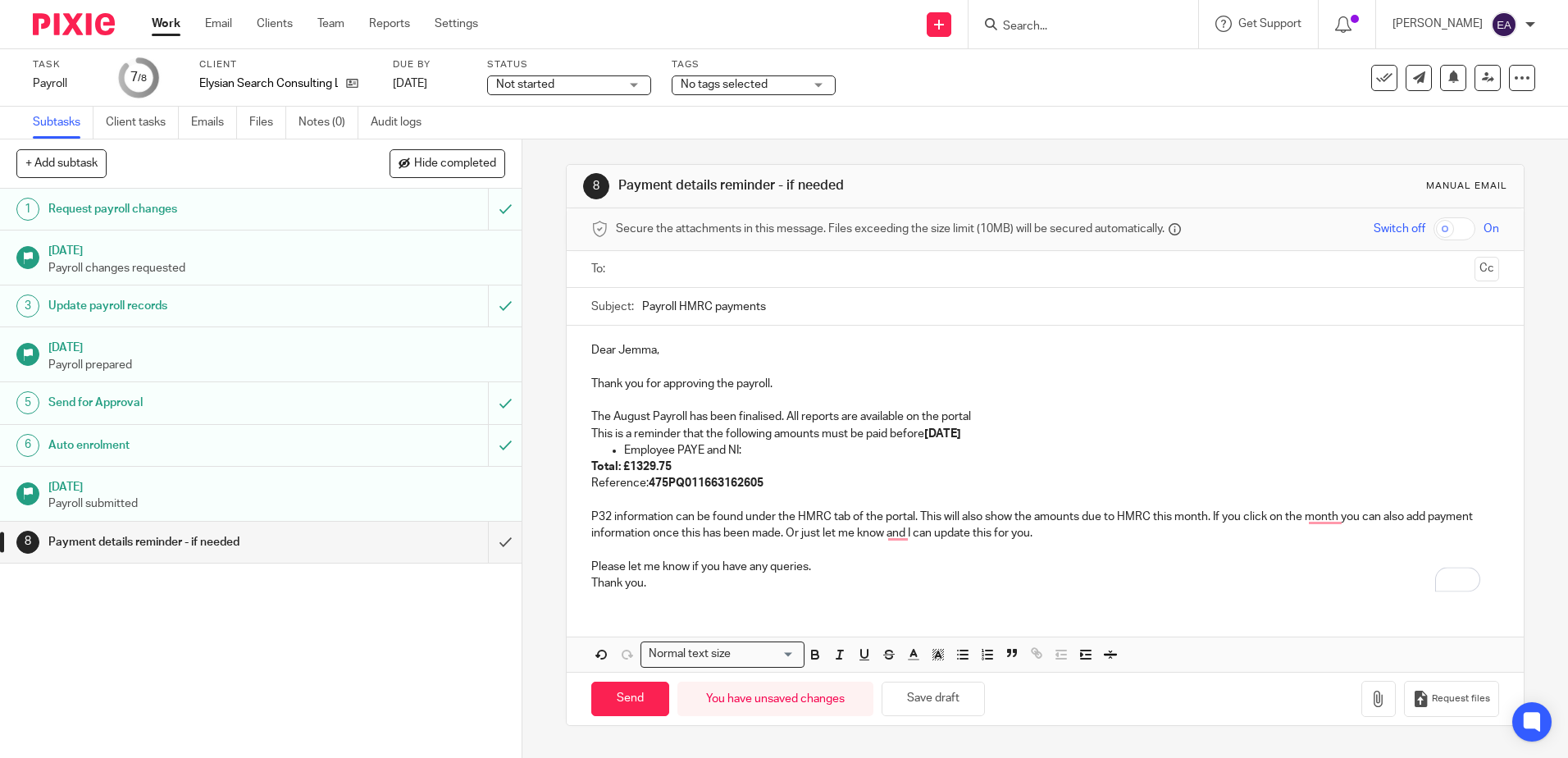
click at [608, 499] on p "To enrich screen reader interactions, please activate Accessibility in Grammarl…" at bounding box center [1045, 500] width 907 height 17
click at [923, 499] on p "Also there is an outstanding amount for the changes we for Mat" at bounding box center [1045, 500] width 907 height 17
drag, startPoint x: 1332, startPoint y: 493, endPoint x: 1237, endPoint y: 497, distance: 95.1
click at [1237, 497] on p "Also there is an outstanding amount for the changes we for Matthew of £84.41 co…" at bounding box center [1045, 500] width 907 height 17
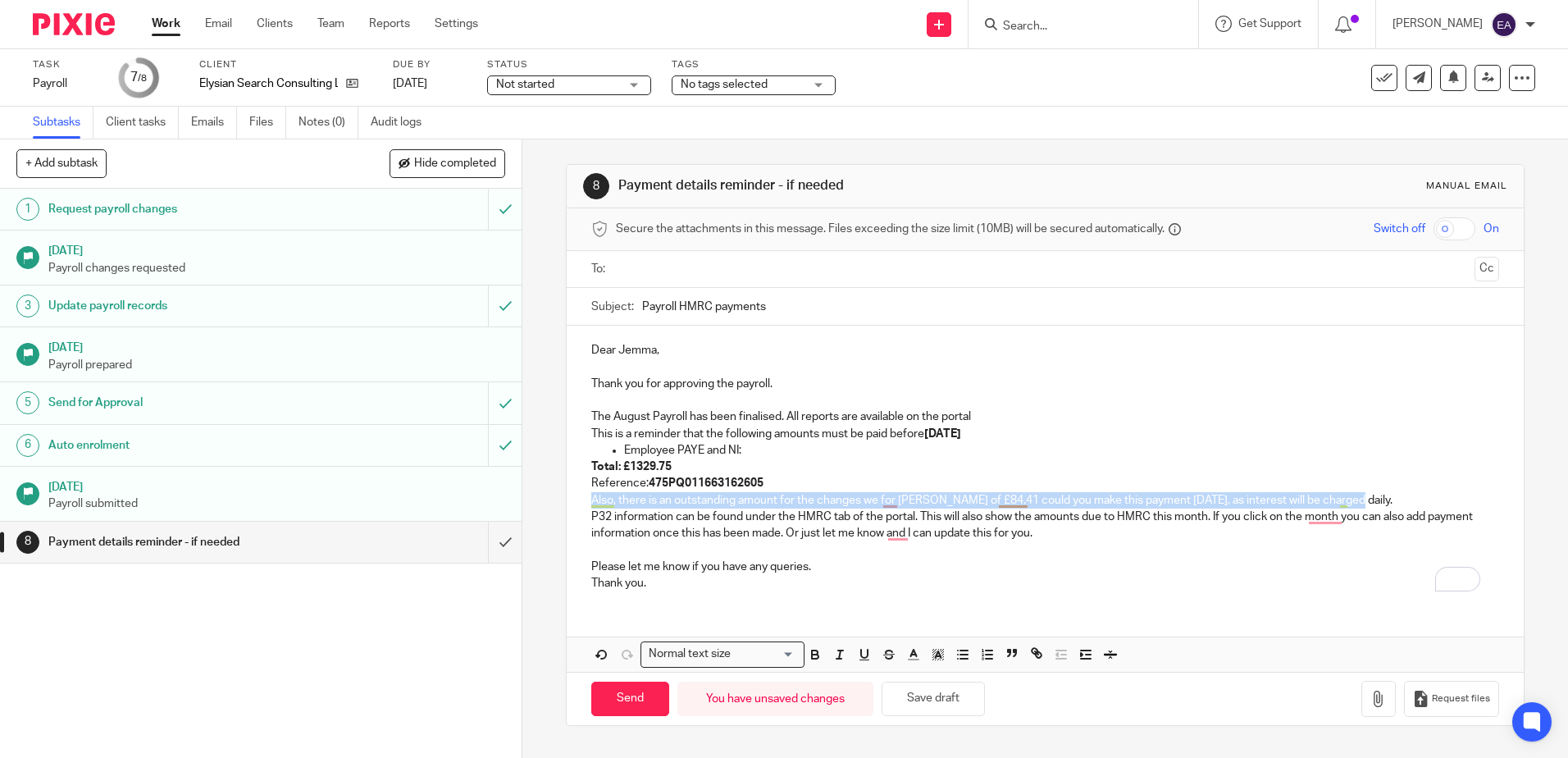
drag, startPoint x: 1339, startPoint y: 499, endPoint x: 557, endPoint y: 497, distance: 782.0
click at [557, 497] on div "8 Payment details reminder - if needed Manual email Secure the attachments in t…" at bounding box center [1045, 449] width 1046 height 619
click at [912, 653] on icon "button" at bounding box center [913, 654] width 15 height 15
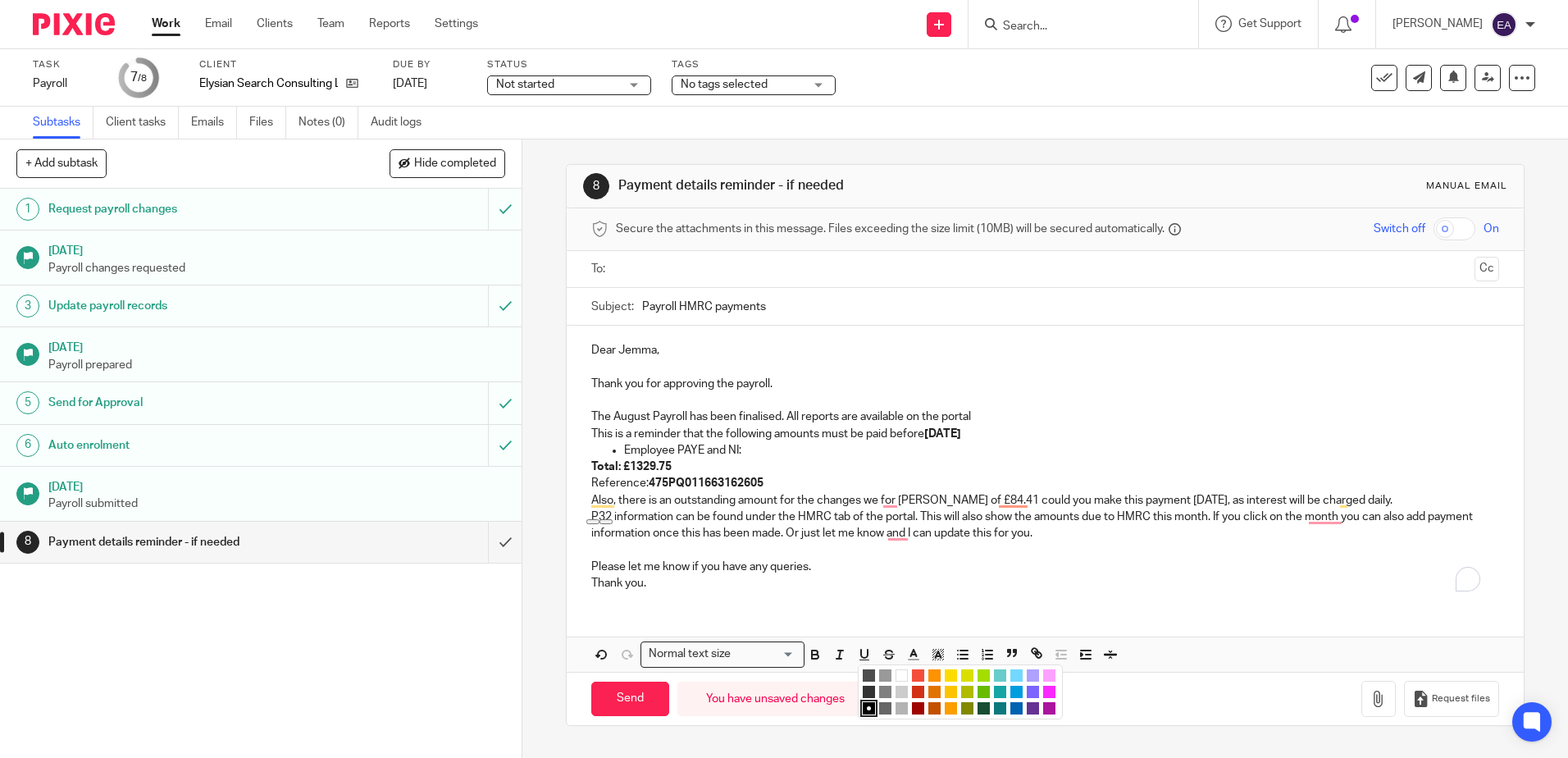
click at [914, 690] on li "color:#D33115" at bounding box center [919, 692] width 12 height 12
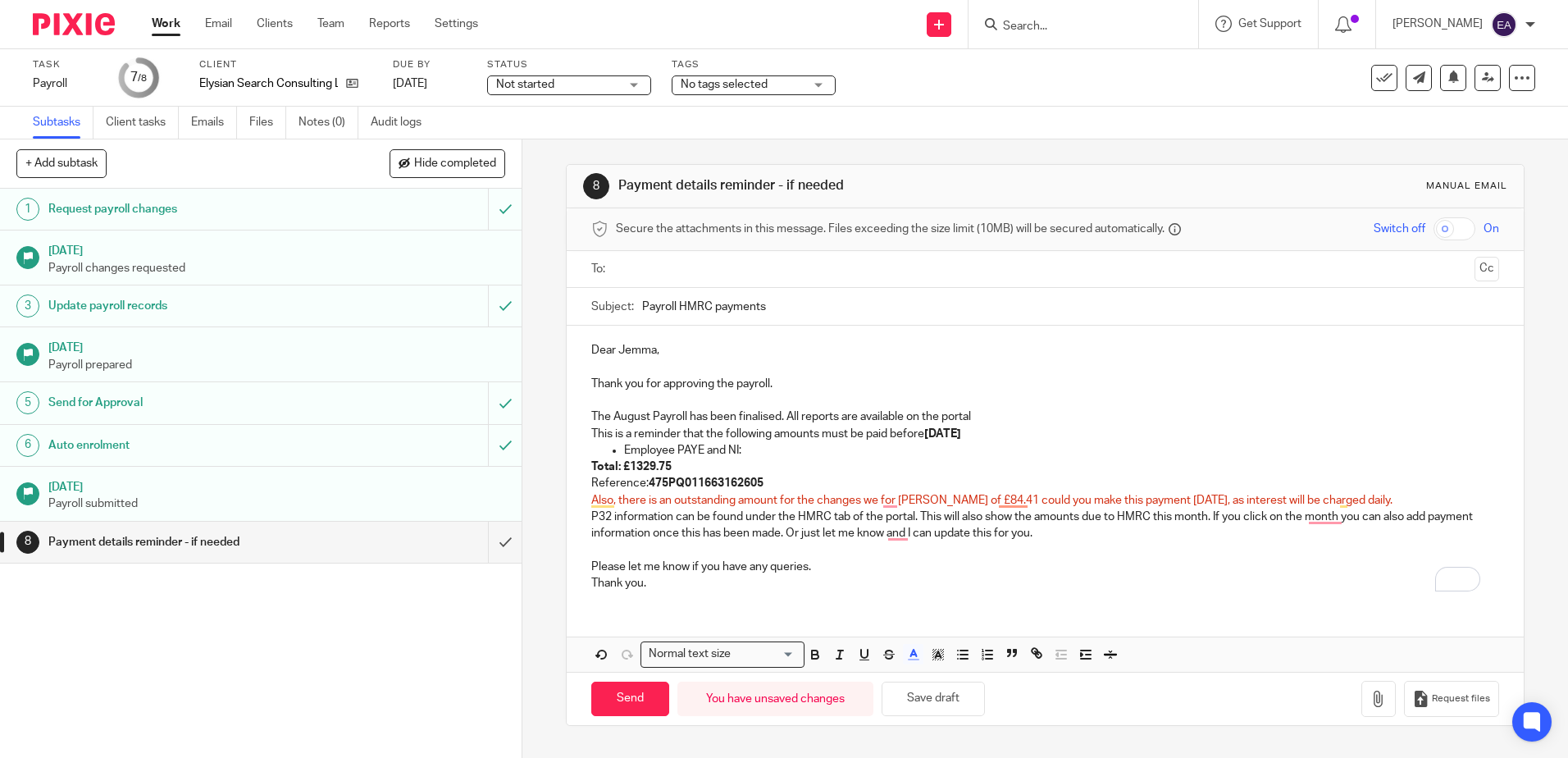
click at [965, 614] on div "Dear Jemma, Thank you for approving the payroll. The August Payroll has been fi…" at bounding box center [1044, 498] width 956 height 345
click at [1046, 504] on span "Also, there is an outstanding amount for the changes we made for Matthew of £84…" at bounding box center [1008, 500] width 833 height 11
click at [635, 698] on input "Send" at bounding box center [630, 699] width 78 height 35
click at [621, 264] on input "text" at bounding box center [1044, 269] width 846 height 19
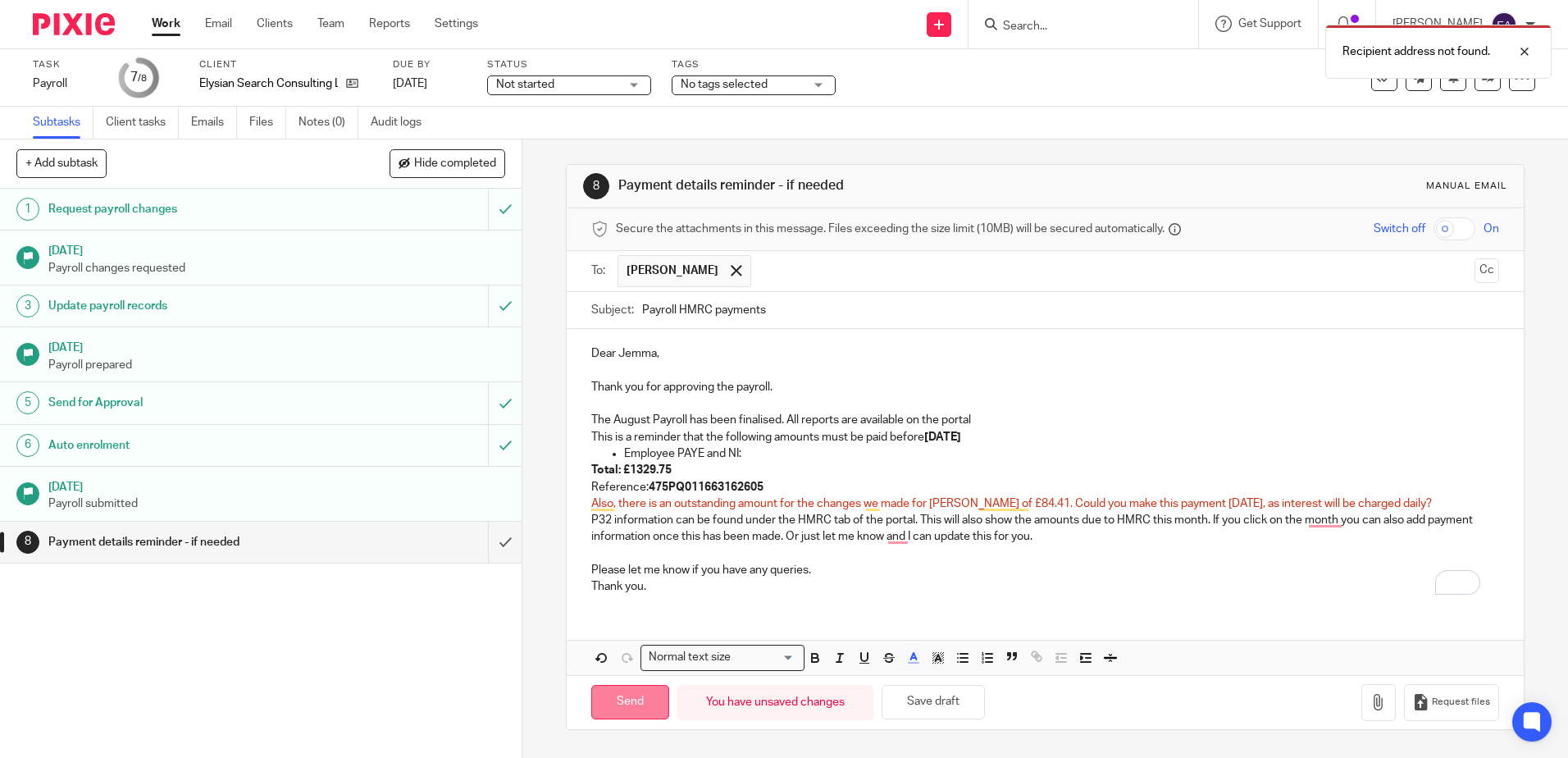
click at [622, 694] on input "Send" at bounding box center [630, 703] width 78 height 35
type input "Sent"
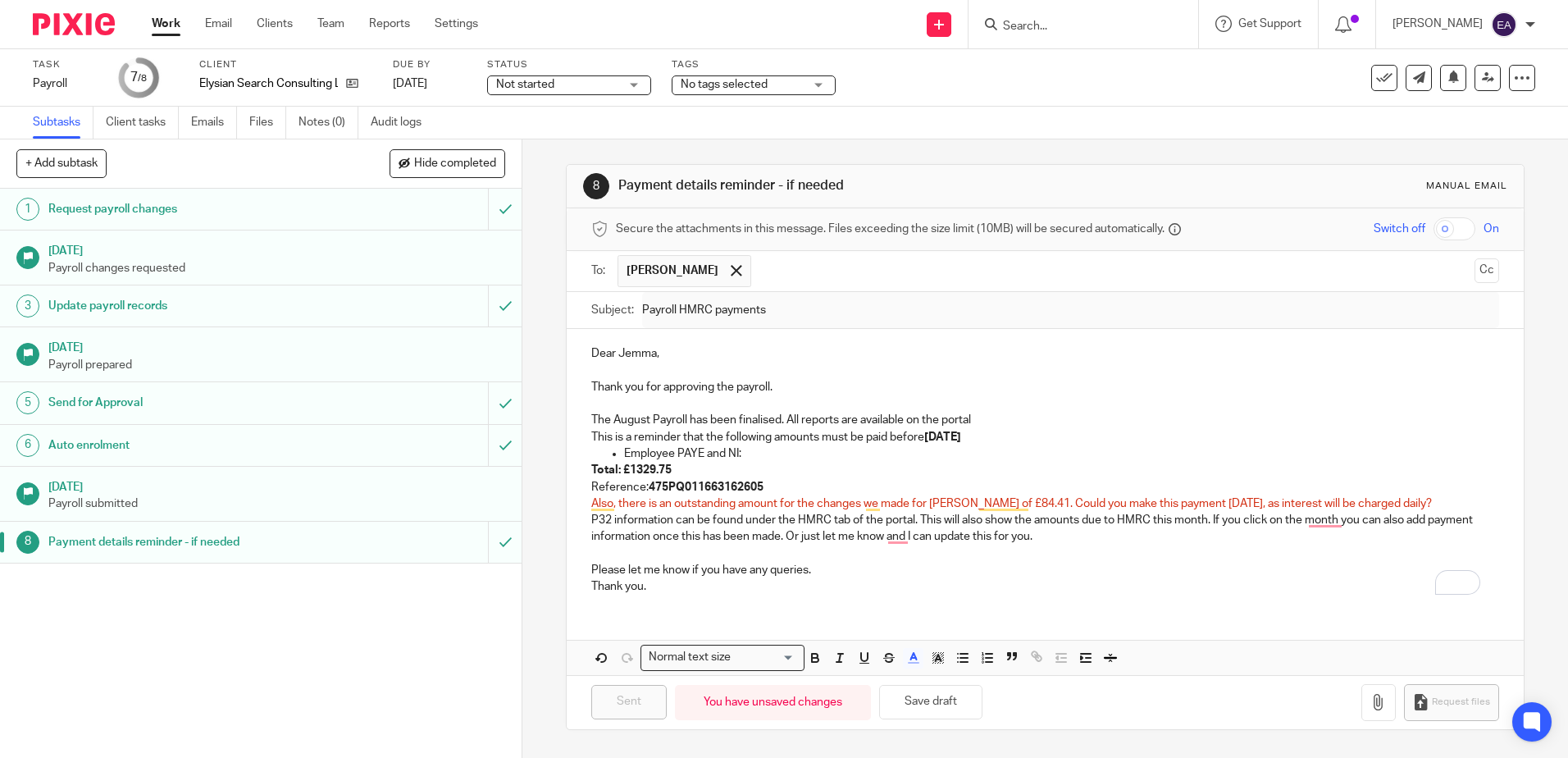
click at [1127, 562] on p "Please let me know if you have any queries." at bounding box center [1045, 570] width 907 height 17
click at [926, 708] on button "Save draft" at bounding box center [931, 703] width 103 height 35
click at [215, 120] on link "Emails" at bounding box center [214, 122] width 46 height 32
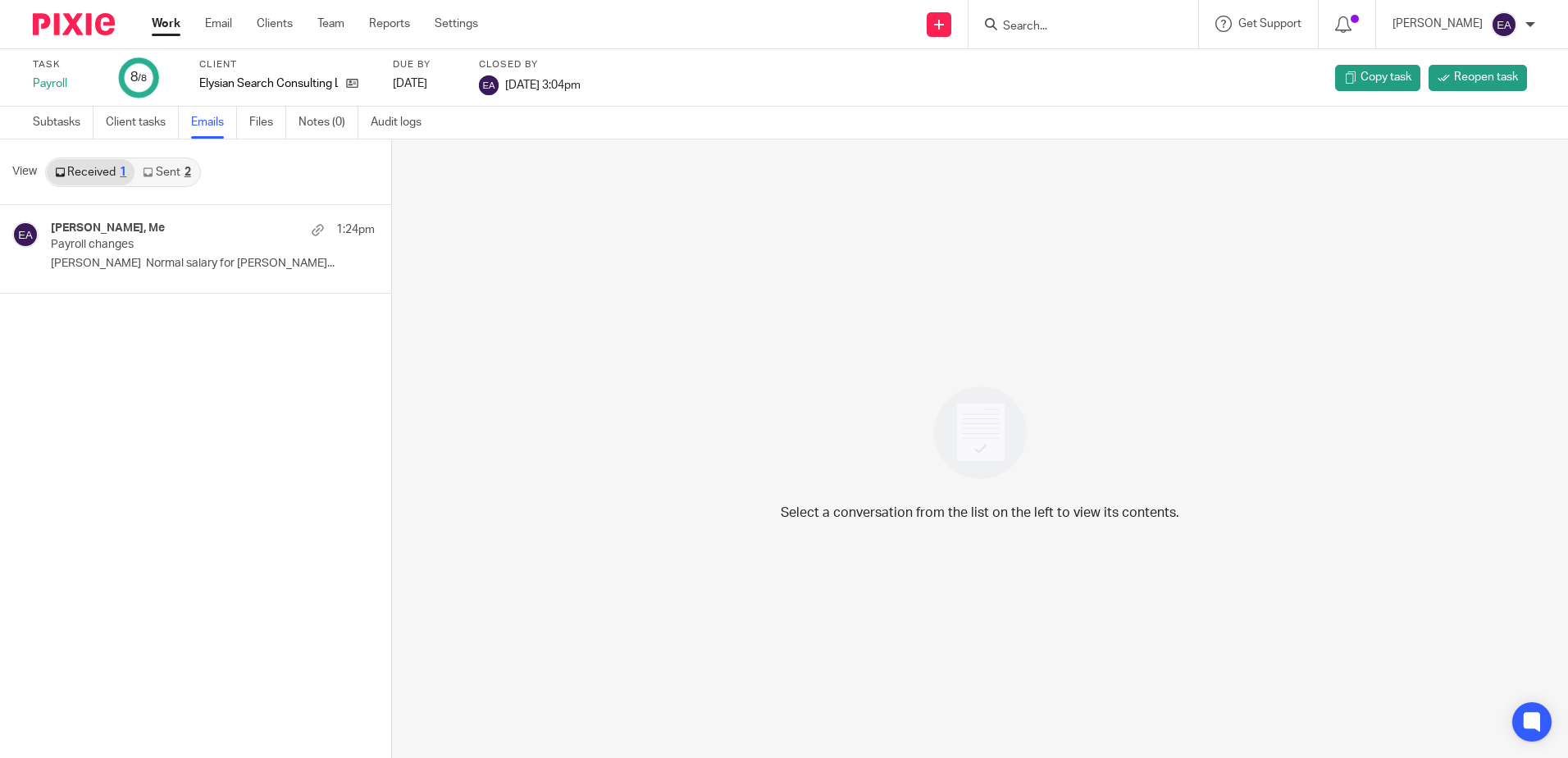
click at [180, 170] on link "Sent 2" at bounding box center [166, 172] width 64 height 26
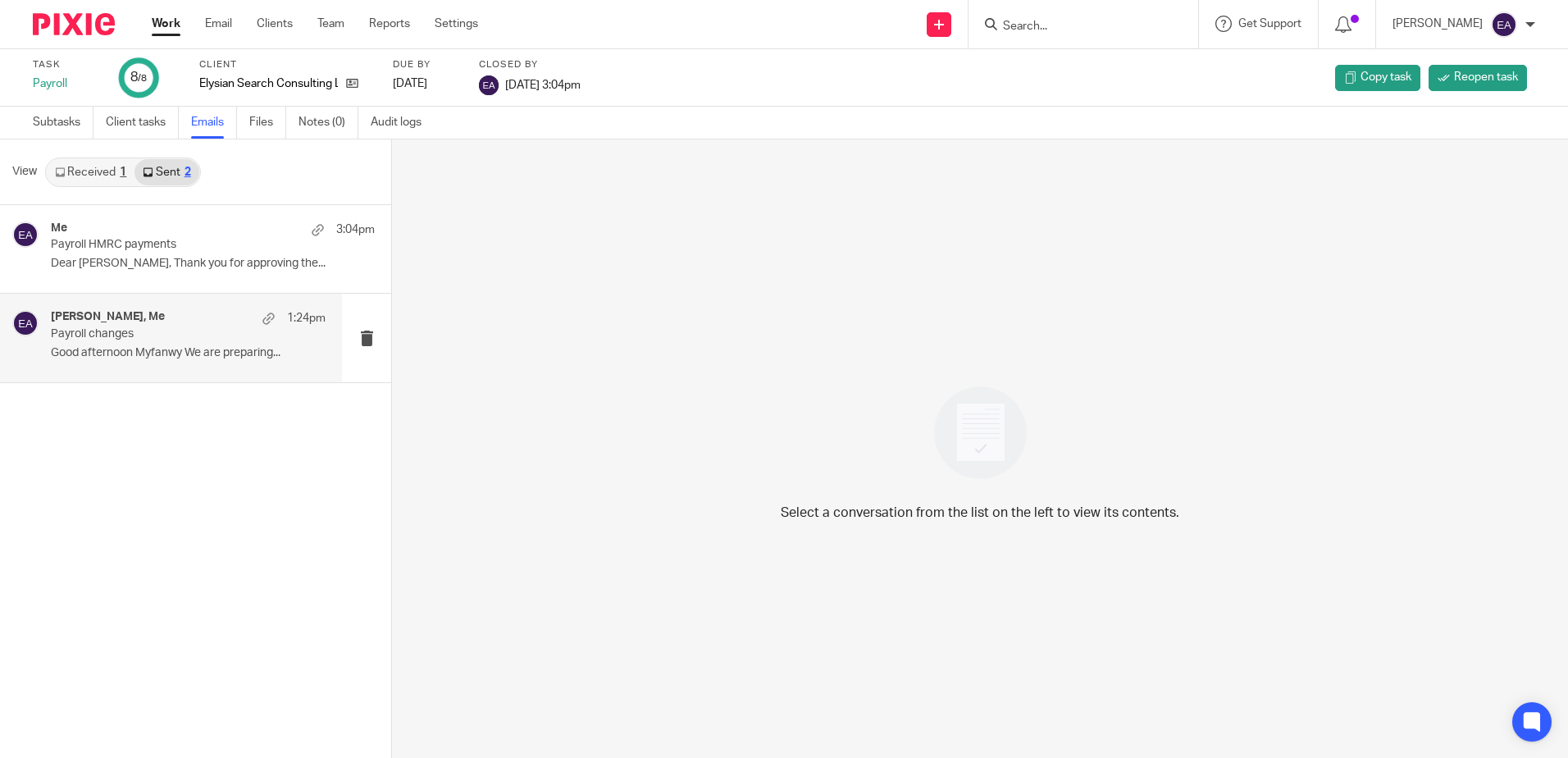
click at [181, 324] on div "[PERSON_NAME], Me 1:24pm" at bounding box center [188, 318] width 274 height 17
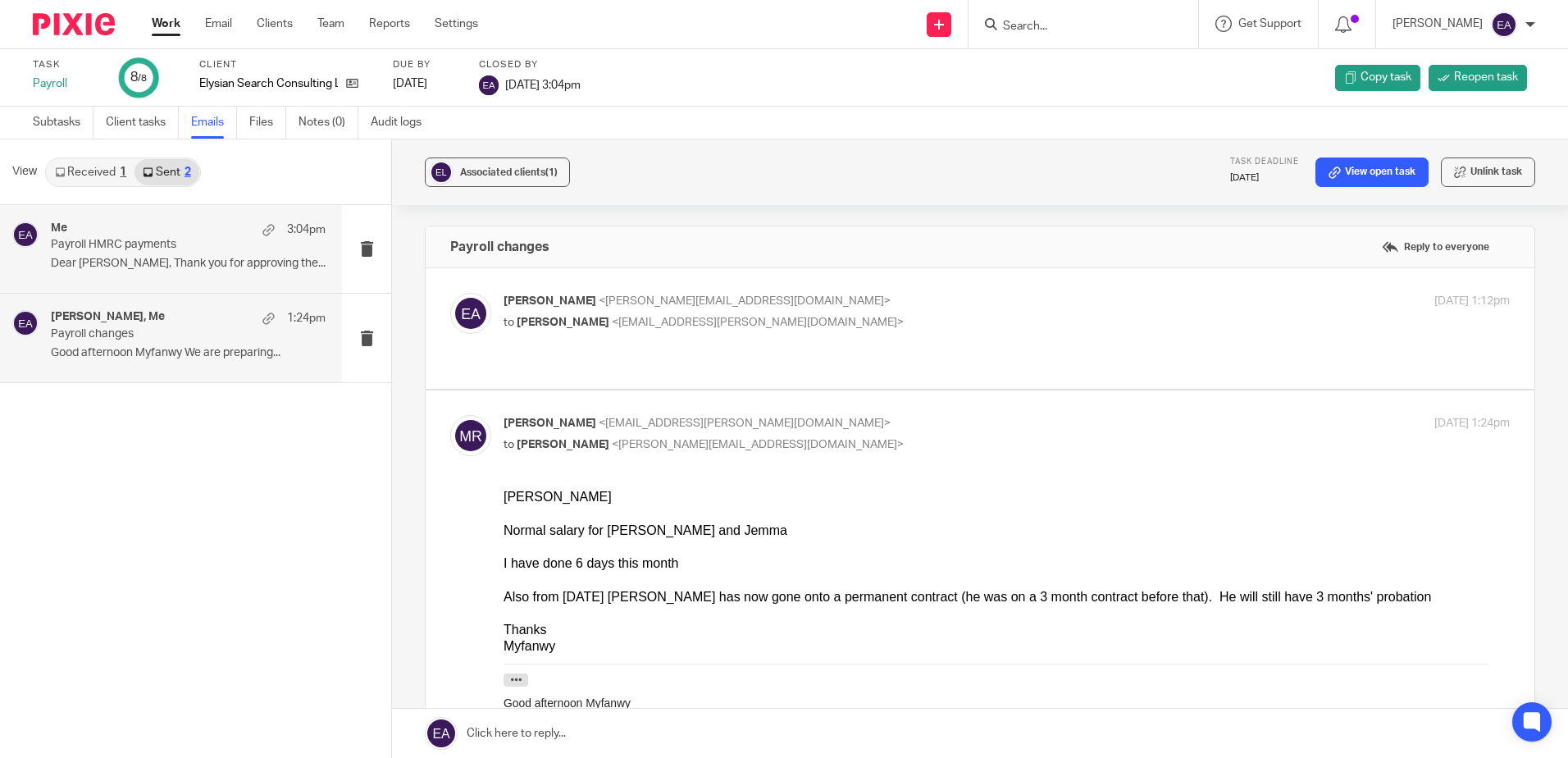
click at [193, 245] on p "Payroll HMRC payments" at bounding box center [161, 245] width 220 height 14
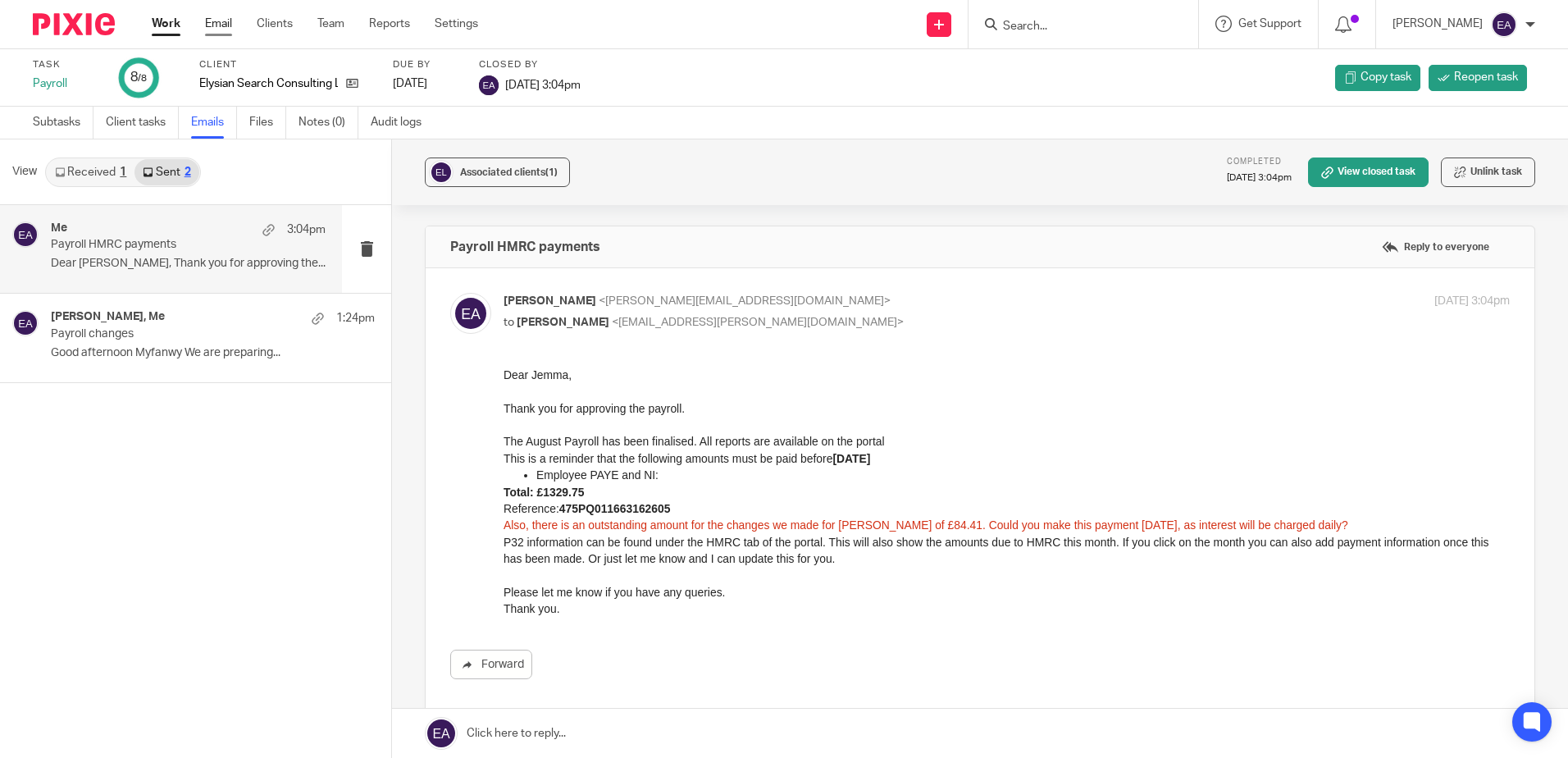
click at [211, 24] on link "Email" at bounding box center [219, 24] width 27 height 17
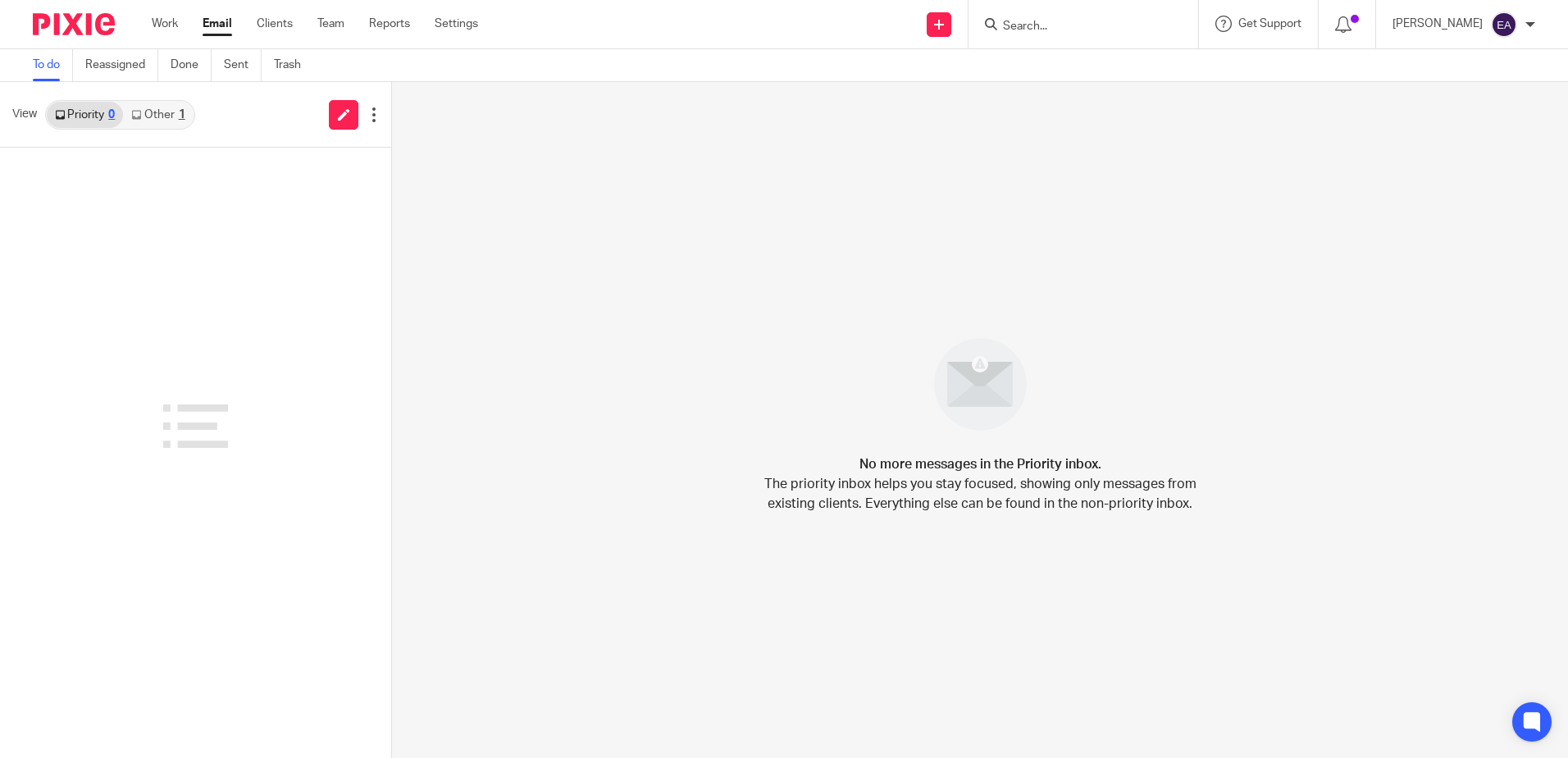
click at [159, 111] on link "Other 1" at bounding box center [158, 115] width 70 height 26
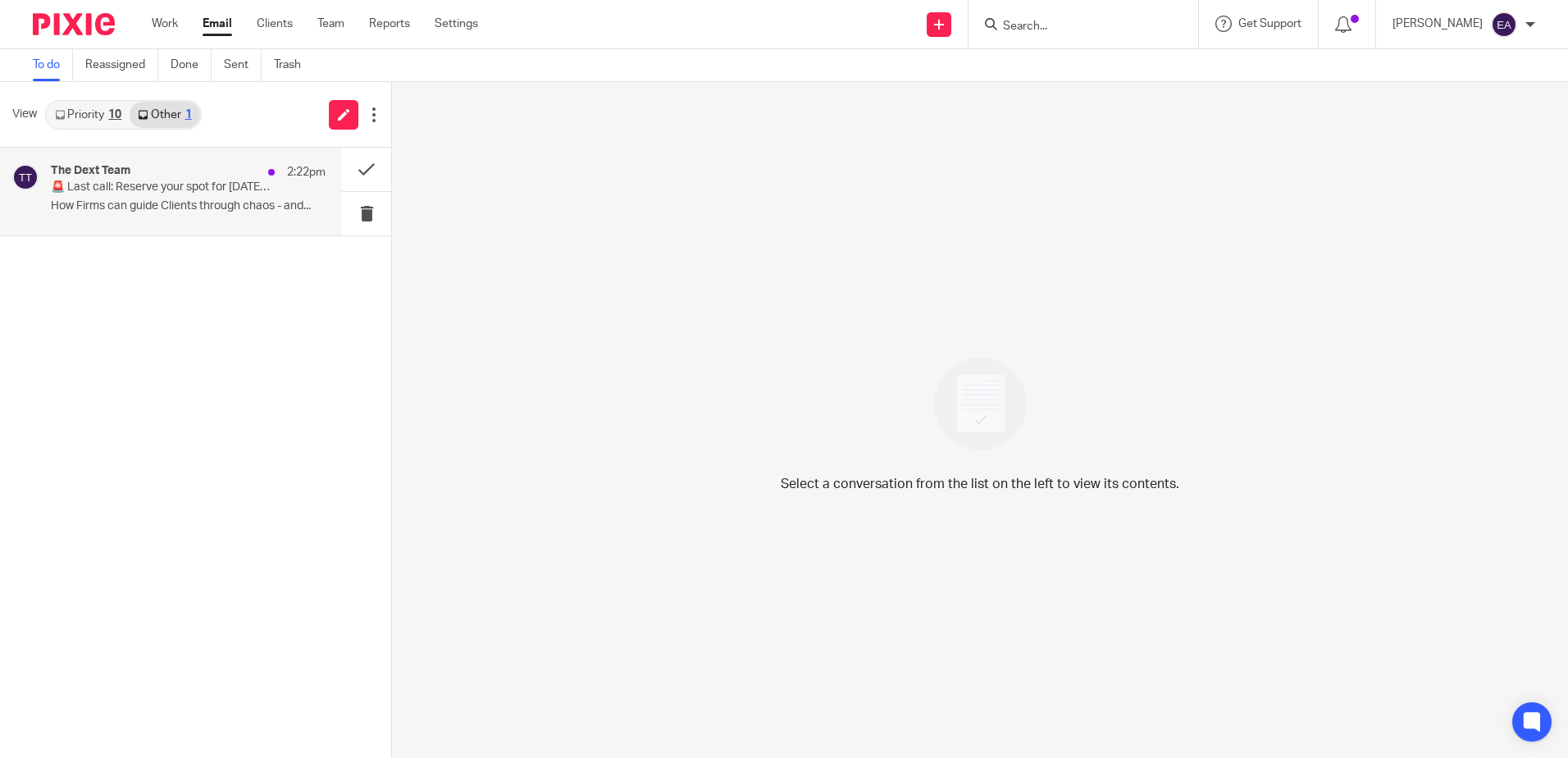
click at [197, 187] on p "🚨 Last call: Reserve your spot for [DATE] Dext webinar" at bounding box center [161, 187] width 220 height 14
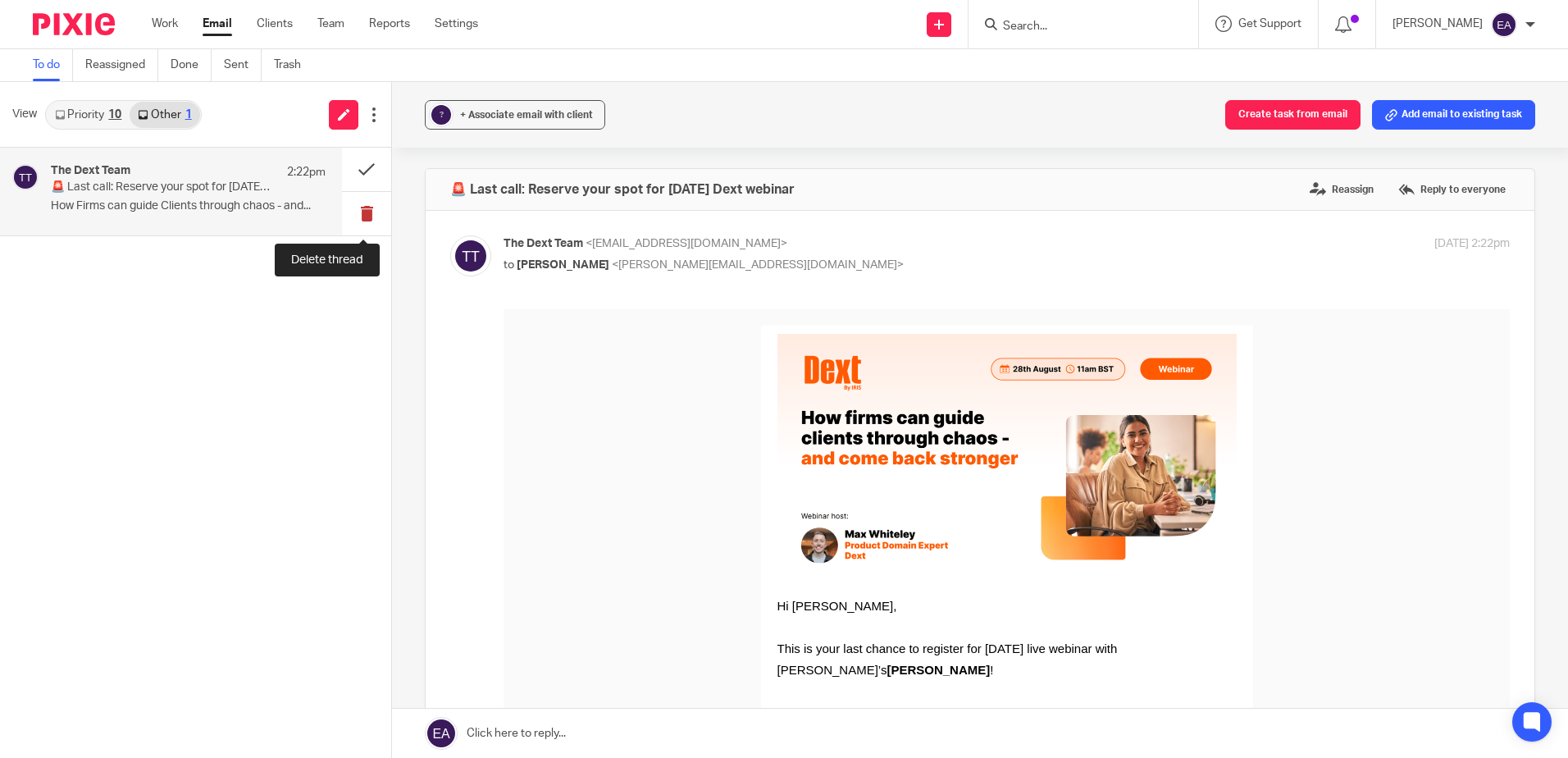
click at [368, 208] on button at bounding box center [366, 214] width 49 height 44
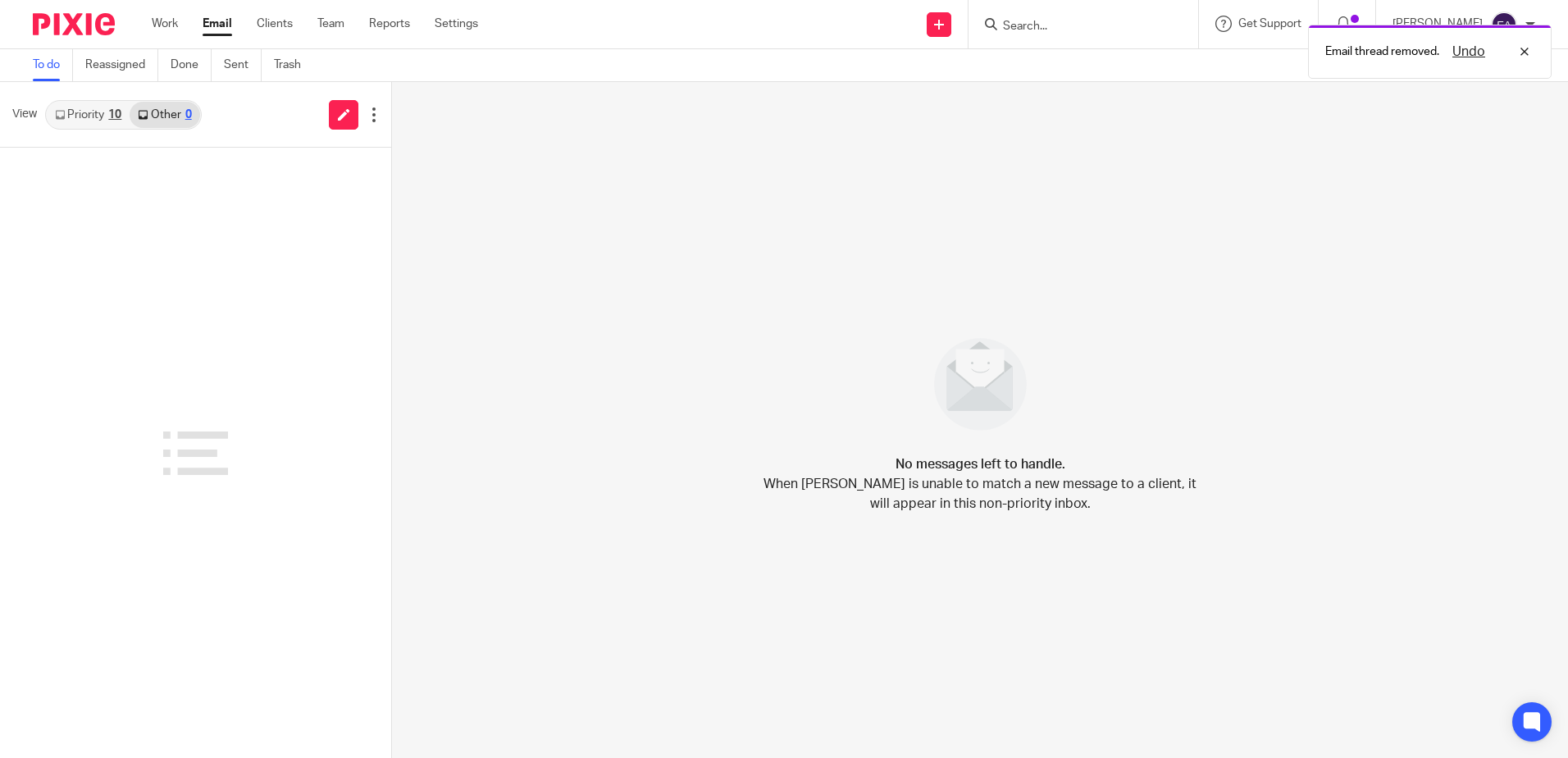
click at [116, 115] on div "10" at bounding box center [114, 115] width 13 height 11
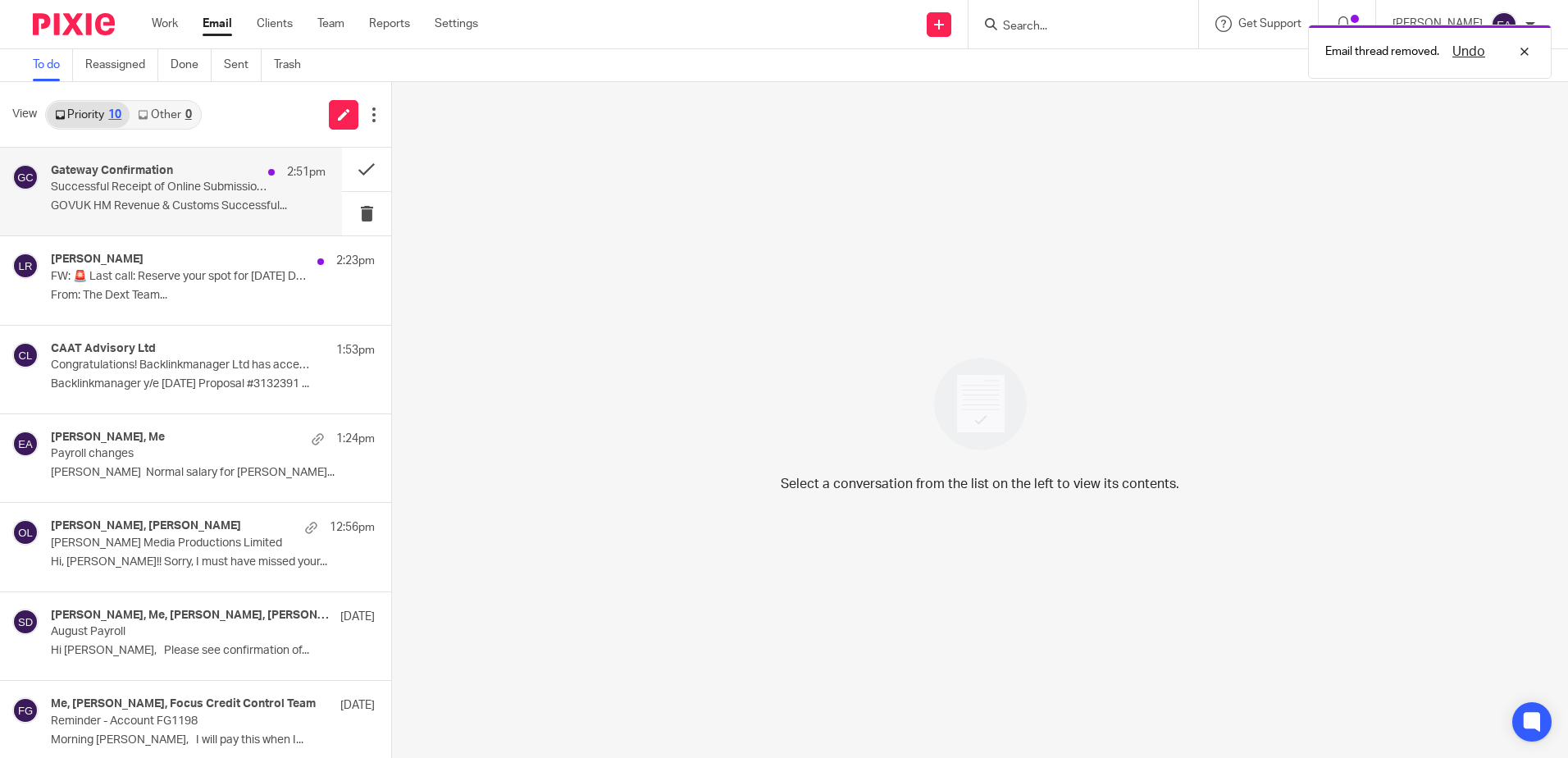
click at [138, 192] on p "Successful Receipt of Online Submission for Reference 475/ZB66708" at bounding box center [161, 187] width 220 height 14
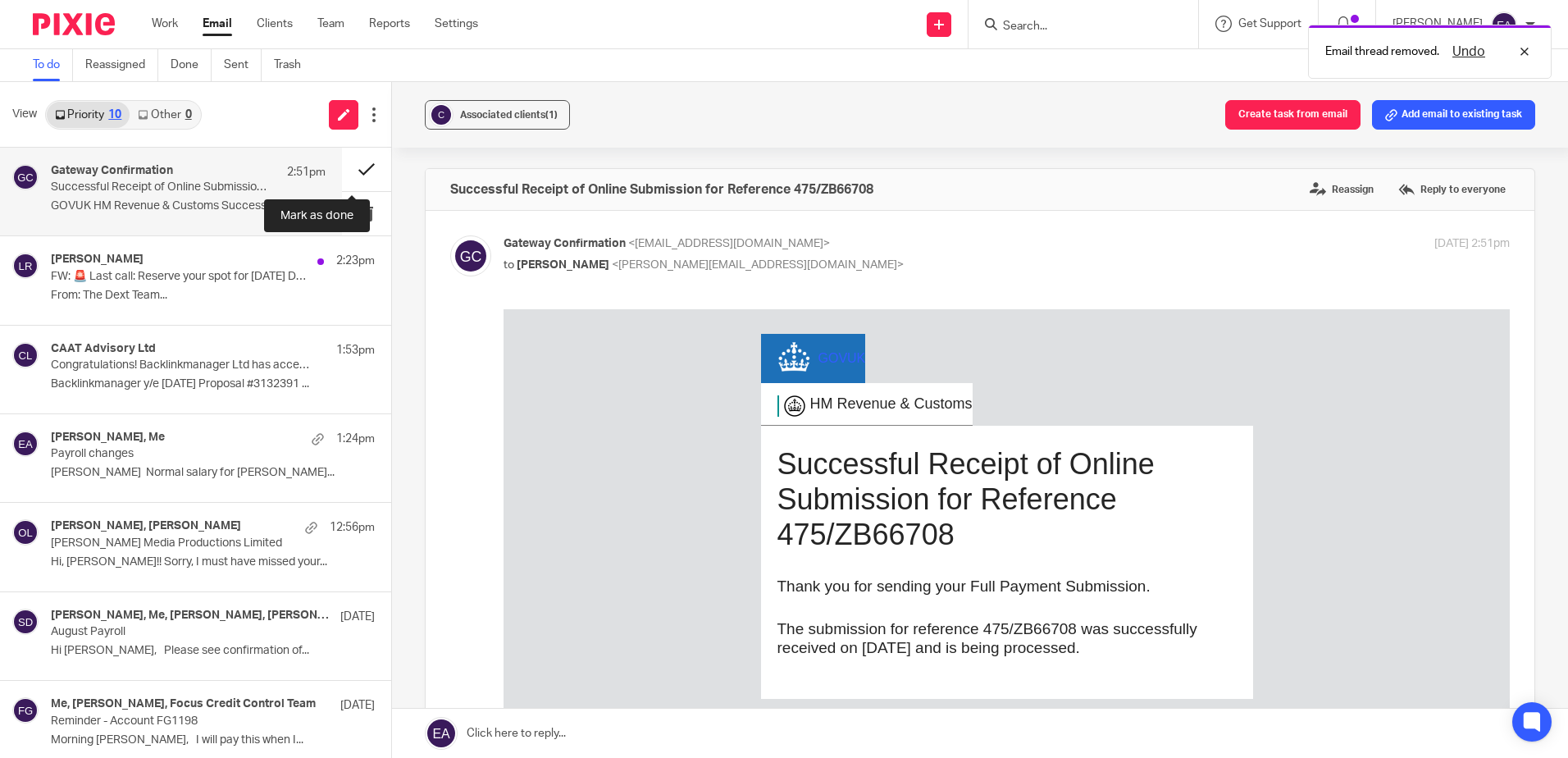
click at [359, 166] on button at bounding box center [366, 170] width 49 height 44
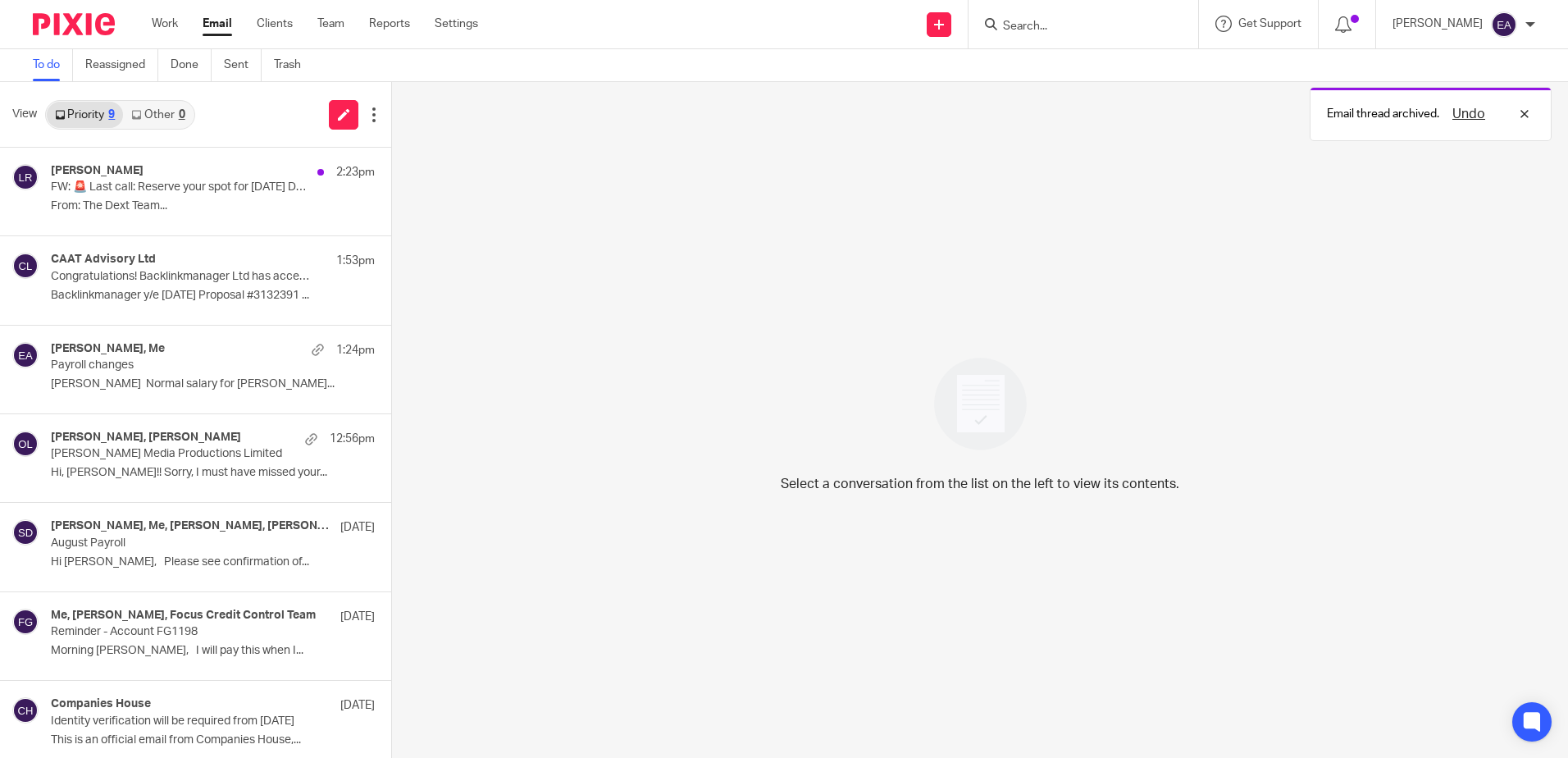
click at [150, 186] on p "FW: 🚨 Last call: Reserve your spot for [DATE] Dext webinar" at bounding box center [180, 187] width 260 height 14
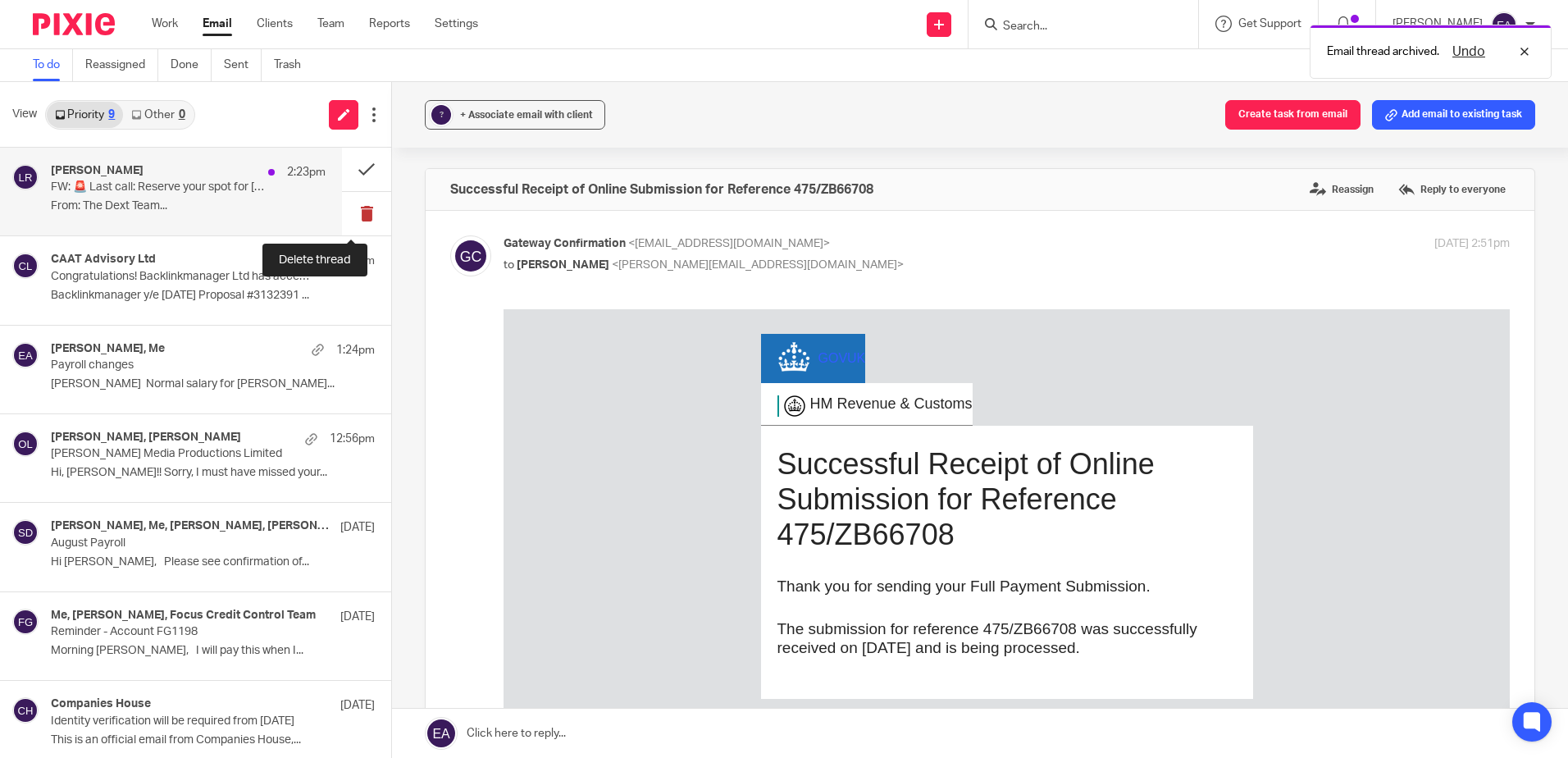
click at [350, 213] on button at bounding box center [366, 214] width 49 height 44
